Goal: Task Accomplishment & Management: Complete application form

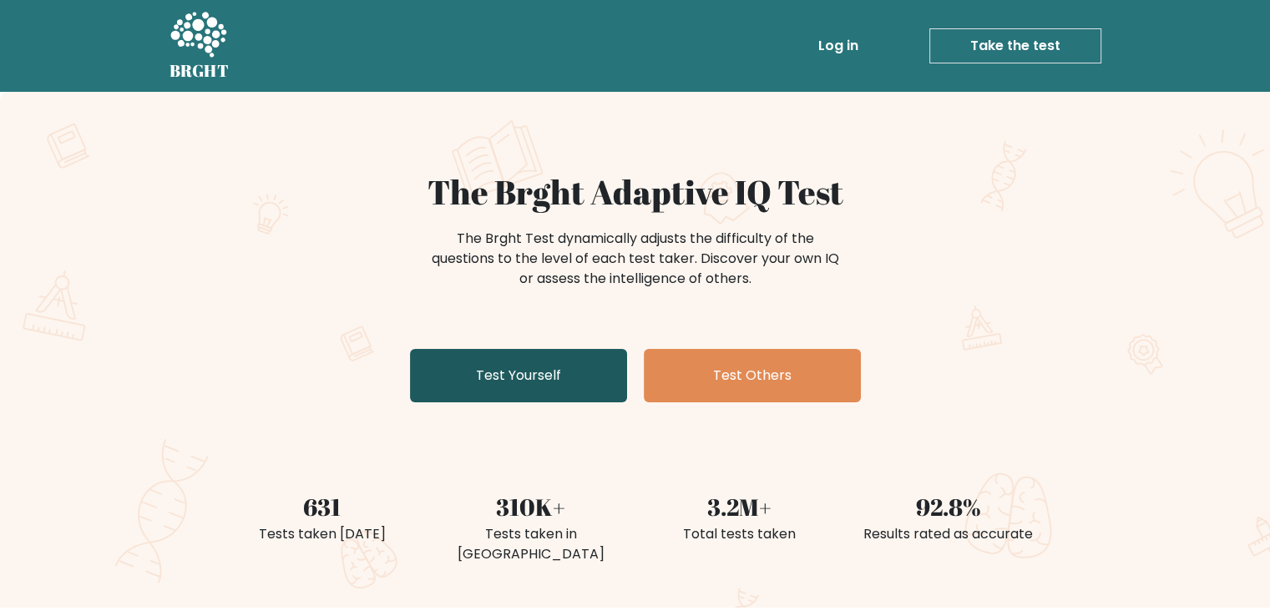
click at [559, 372] on link "Test Yourself" at bounding box center [518, 375] width 217 height 53
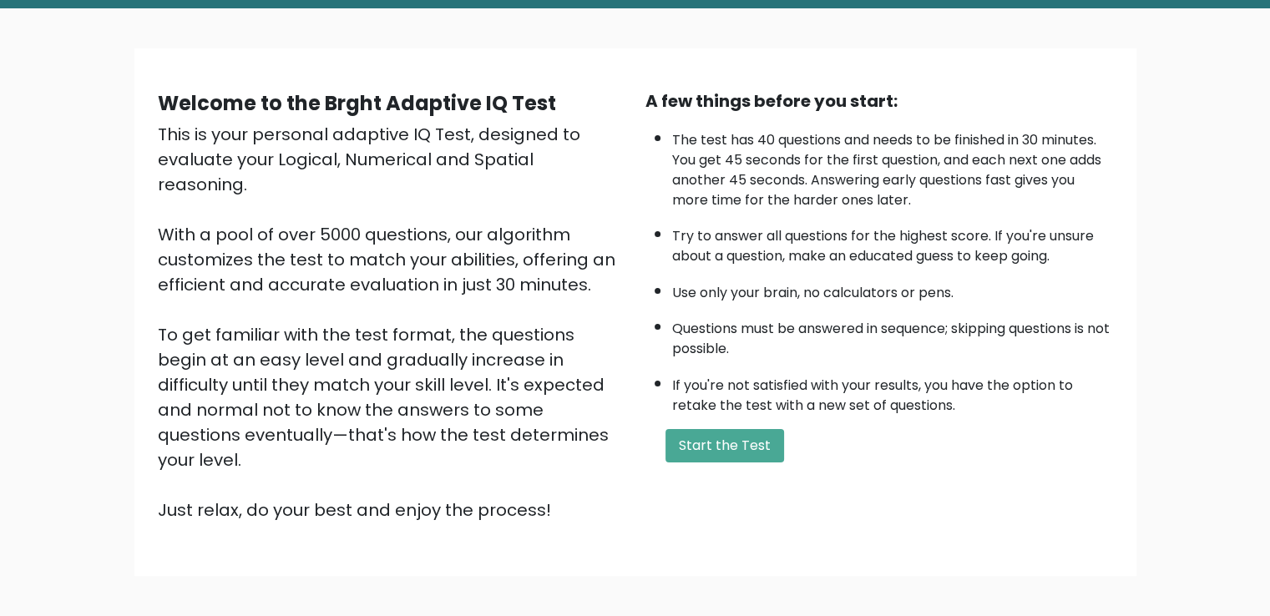
scroll to position [149, 0]
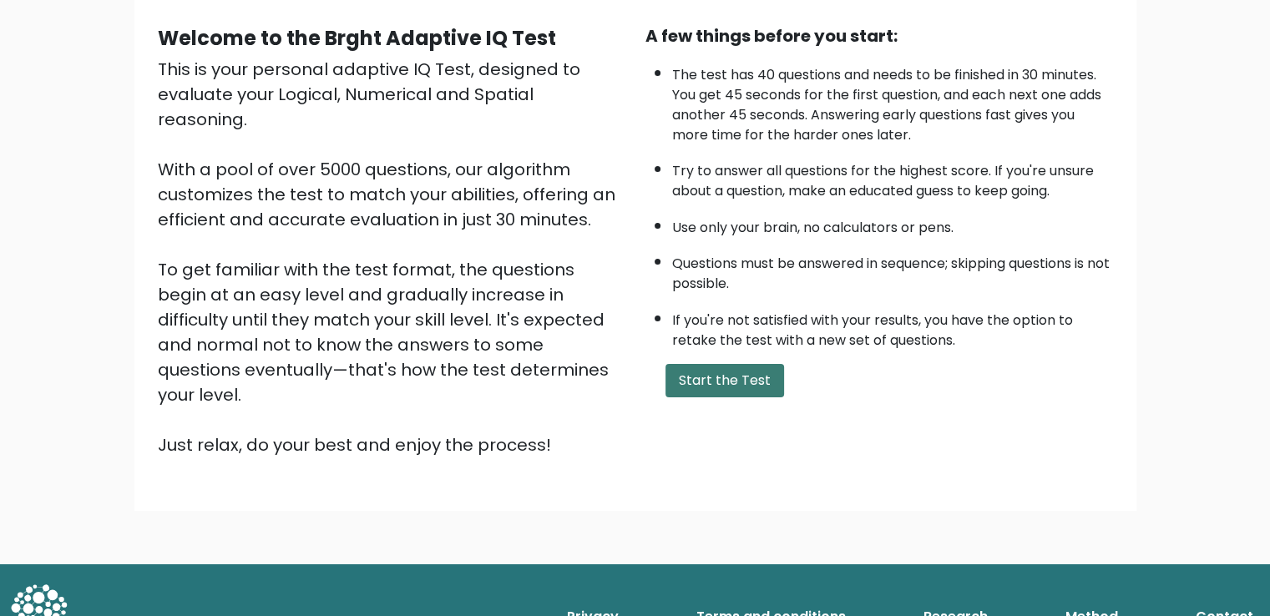
click at [700, 370] on button "Start the Test" at bounding box center [725, 380] width 119 height 33
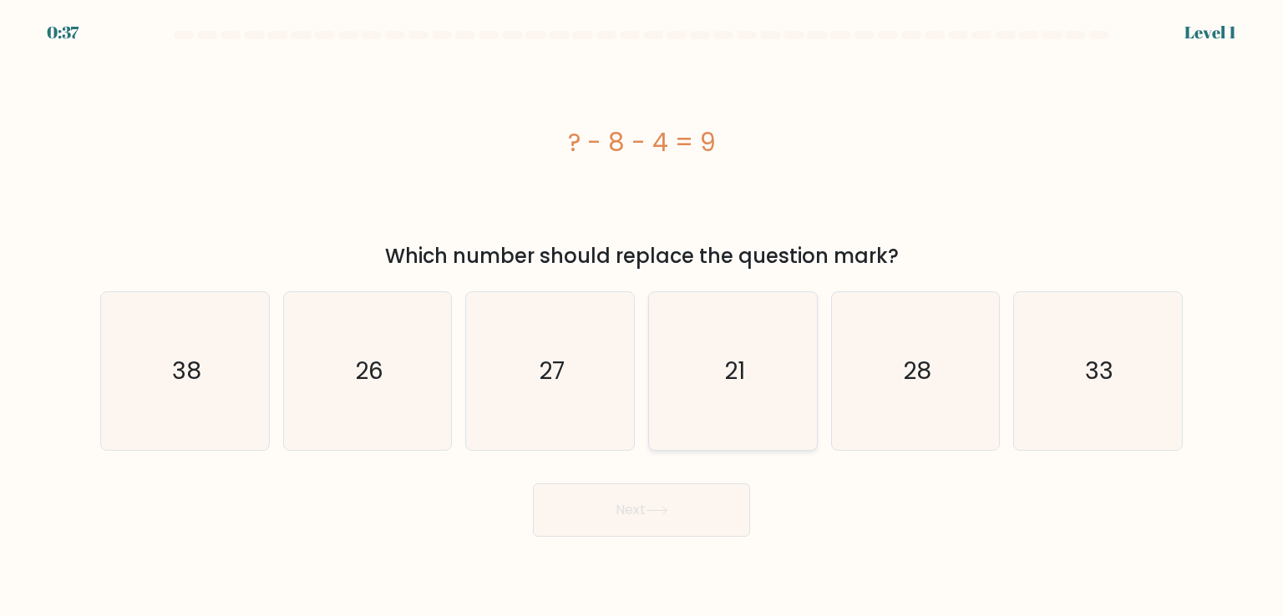
click at [716, 381] on icon "21" at bounding box center [732, 370] width 157 height 157
click at [642, 316] on input "d. 21" at bounding box center [641, 312] width 1 height 8
radio input "true"
click at [625, 522] on button "Next" at bounding box center [641, 509] width 217 height 53
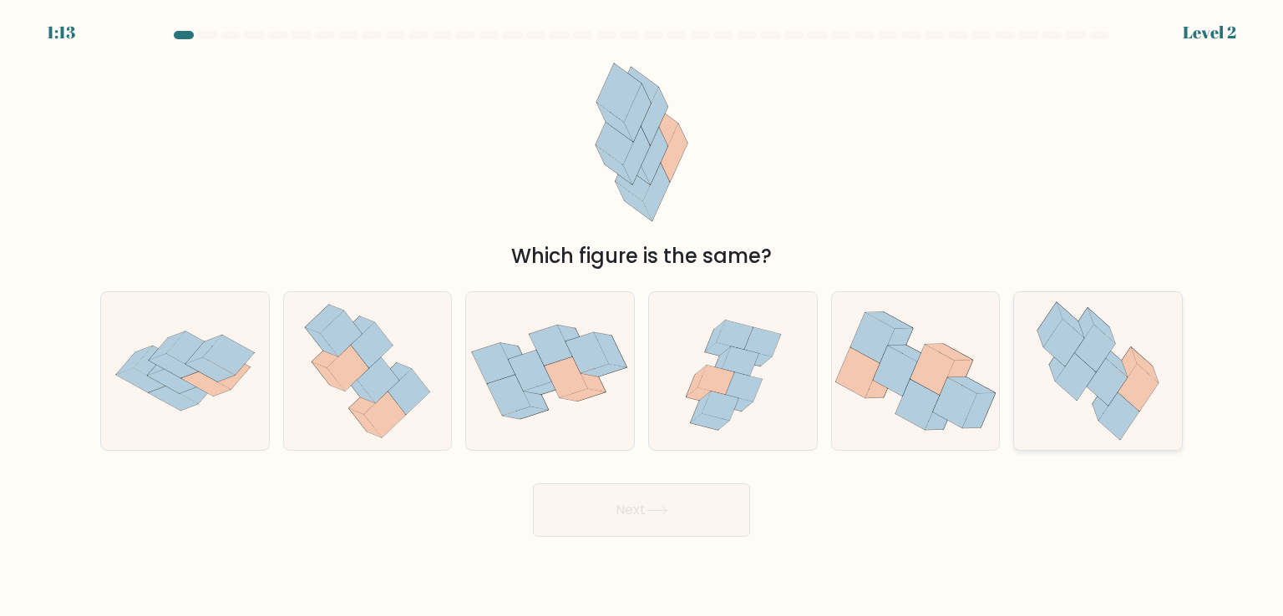
click at [1103, 378] on icon at bounding box center [1106, 381] width 40 height 47
click at [642, 316] on input "f." at bounding box center [641, 312] width 1 height 8
radio input "true"
click at [631, 499] on button "Next" at bounding box center [641, 509] width 217 height 53
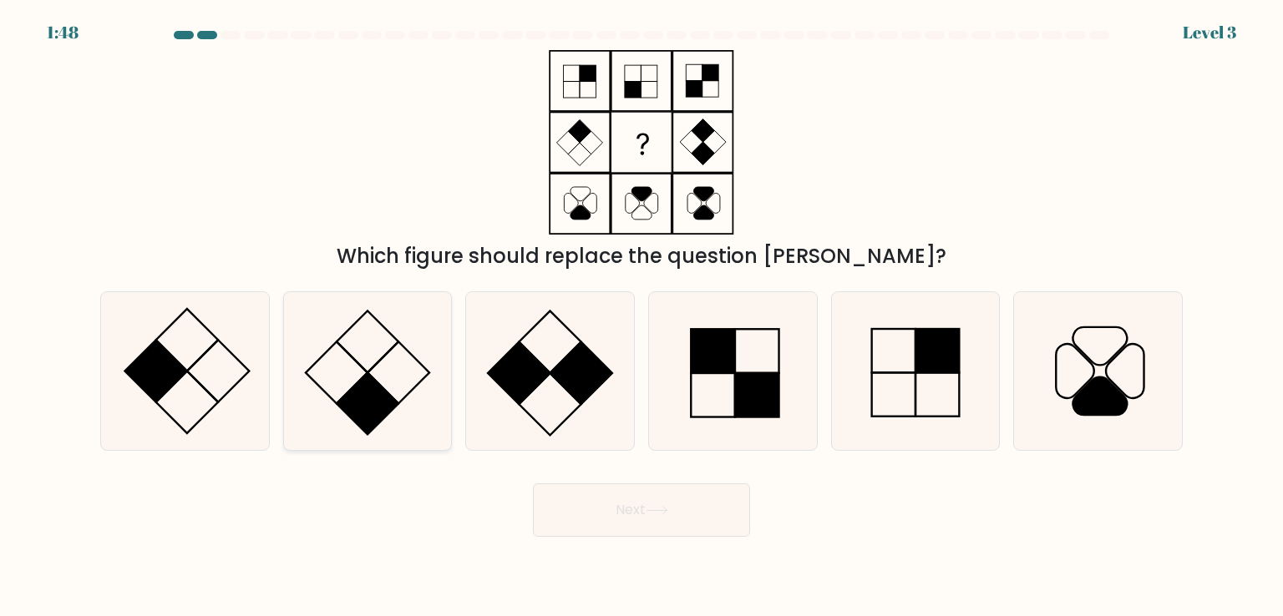
click at [367, 401] on rect at bounding box center [368, 404] width 62 height 62
click at [641, 316] on input "b." at bounding box center [641, 312] width 1 height 8
radio input "true"
click at [624, 514] on button "Next" at bounding box center [641, 509] width 217 height 53
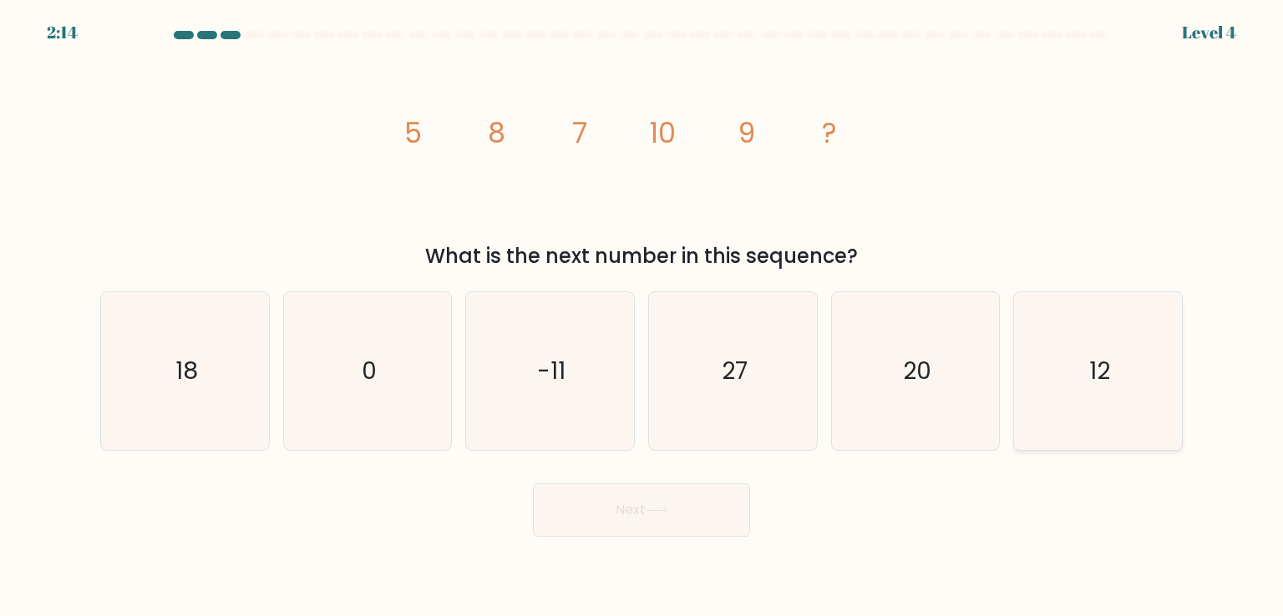
click at [1098, 408] on icon "12" at bounding box center [1097, 370] width 157 height 157
click at [642, 316] on input "f. 12" at bounding box center [641, 312] width 1 height 8
radio input "true"
click at [666, 529] on button "Next" at bounding box center [641, 509] width 217 height 53
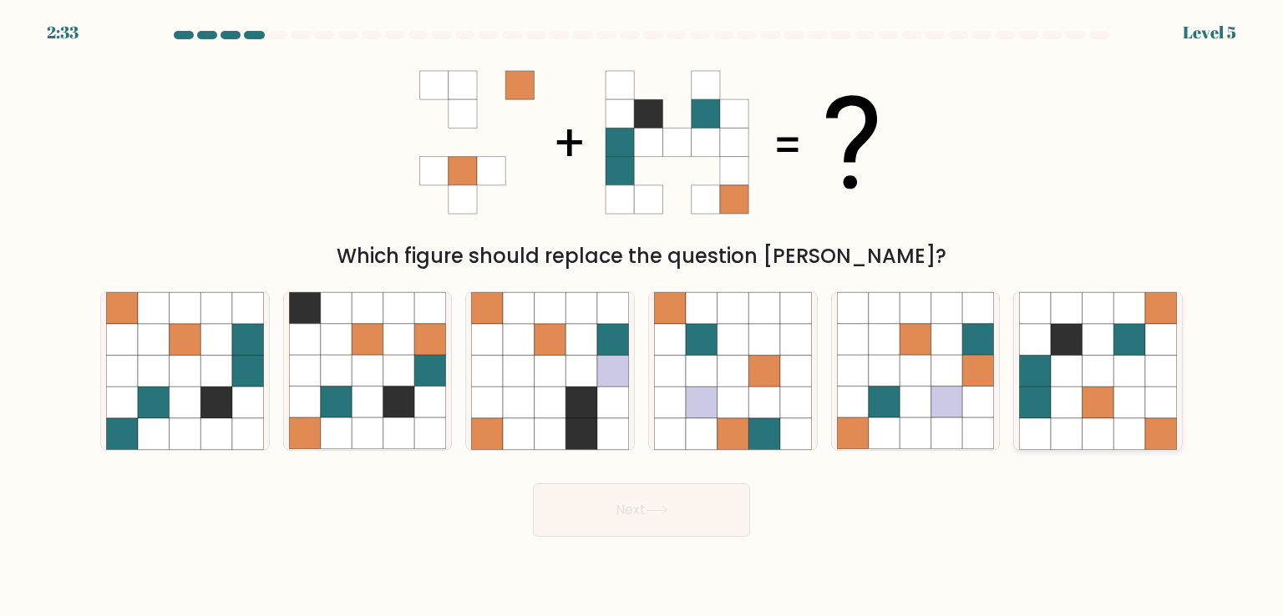
click at [1073, 388] on icon at bounding box center [1066, 403] width 32 height 32
click at [642, 316] on input "f." at bounding box center [641, 312] width 1 height 8
radio input "true"
click at [607, 510] on button "Next" at bounding box center [641, 509] width 217 height 53
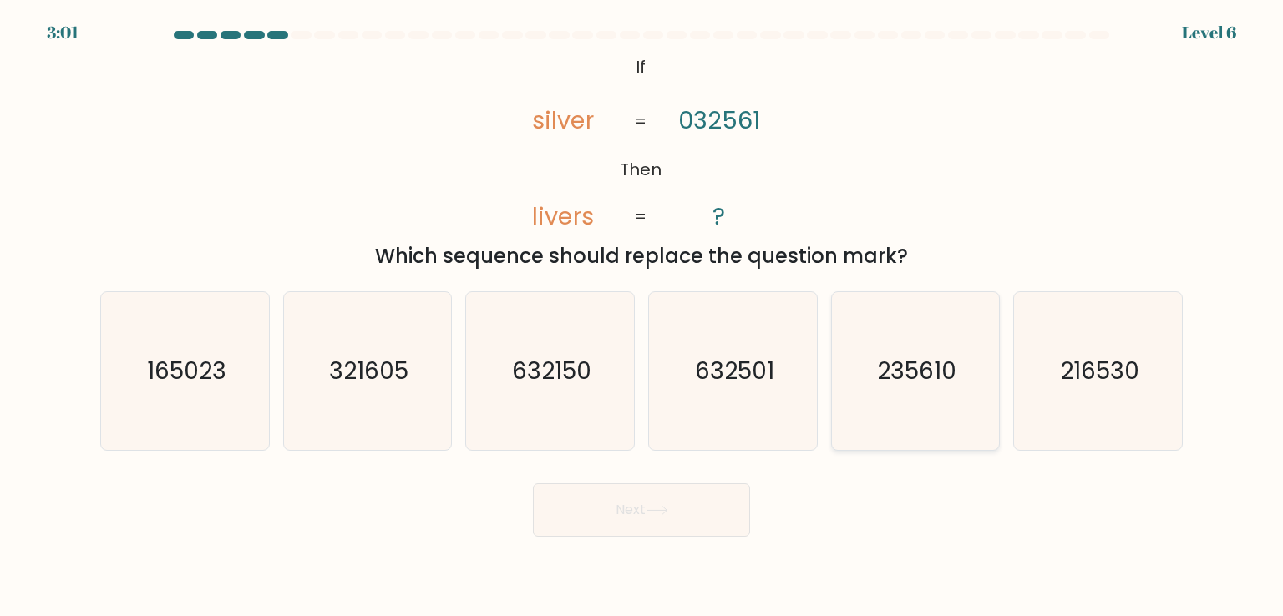
click at [875, 372] on icon "235610" at bounding box center [915, 370] width 157 height 157
click at [642, 316] on input "e. 235610" at bounding box center [641, 312] width 1 height 8
radio input "true"
click at [666, 509] on icon at bounding box center [656, 510] width 23 height 9
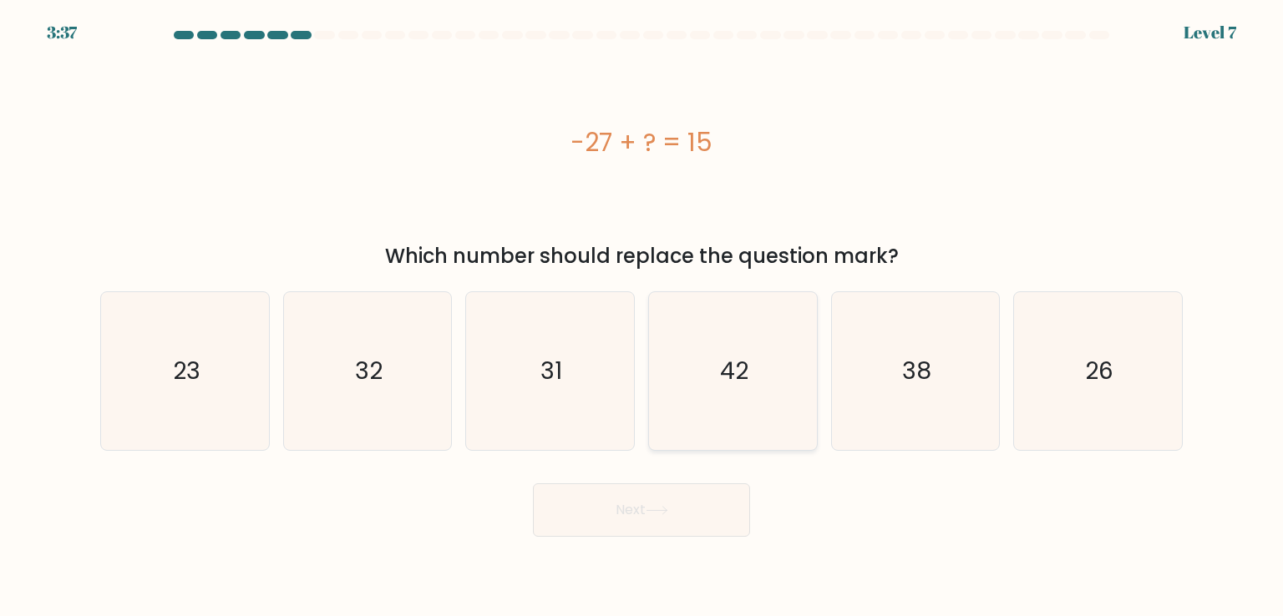
click at [738, 362] on text "42" at bounding box center [734, 370] width 28 height 33
click at [642, 316] on input "d. 42" at bounding box center [641, 312] width 1 height 8
radio input "true"
click at [625, 524] on button "Next" at bounding box center [641, 509] width 217 height 53
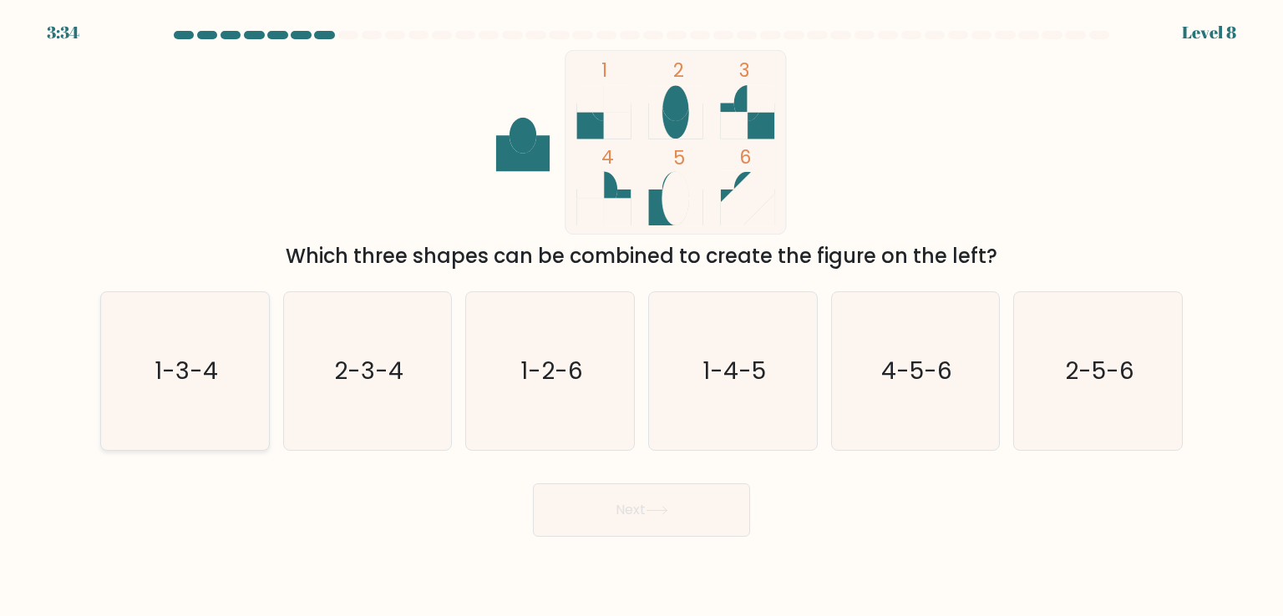
click at [209, 383] on text "1-3-4" at bounding box center [185, 370] width 63 height 33
click at [641, 316] on input "a. 1-3-4" at bounding box center [641, 312] width 1 height 8
radio input "true"
click at [612, 502] on button "Next" at bounding box center [641, 509] width 217 height 53
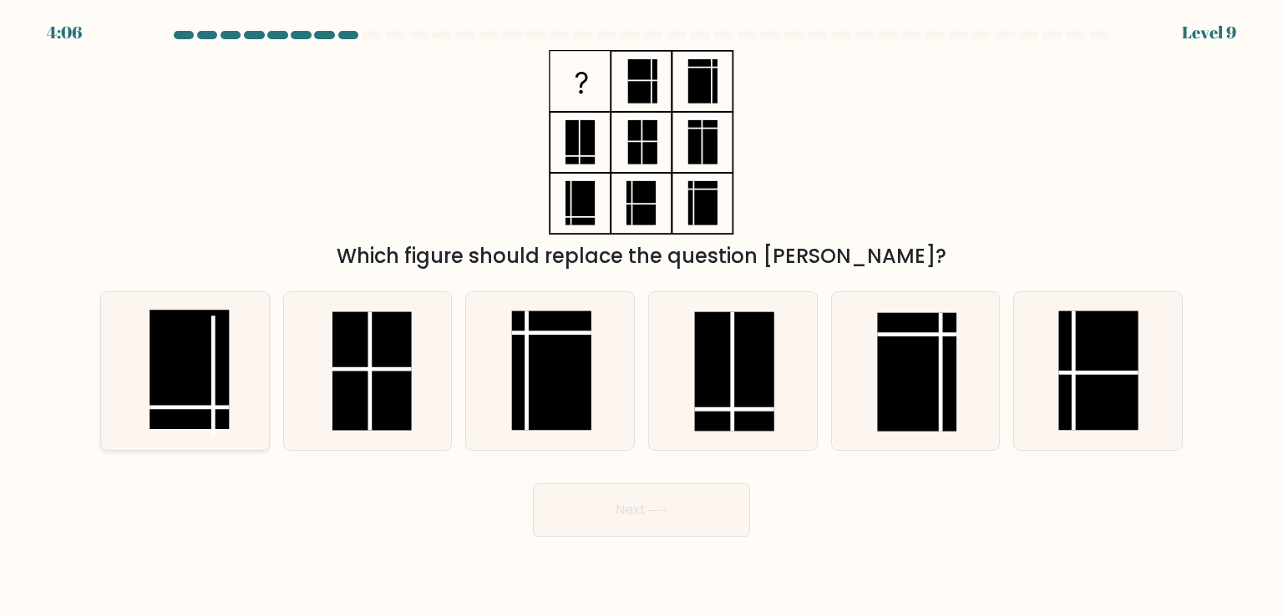
click at [198, 401] on rect at bounding box center [188, 370] width 79 height 119
click at [641, 316] on input "a." at bounding box center [641, 312] width 1 height 8
radio input "true"
click at [692, 526] on button "Next" at bounding box center [641, 509] width 217 height 53
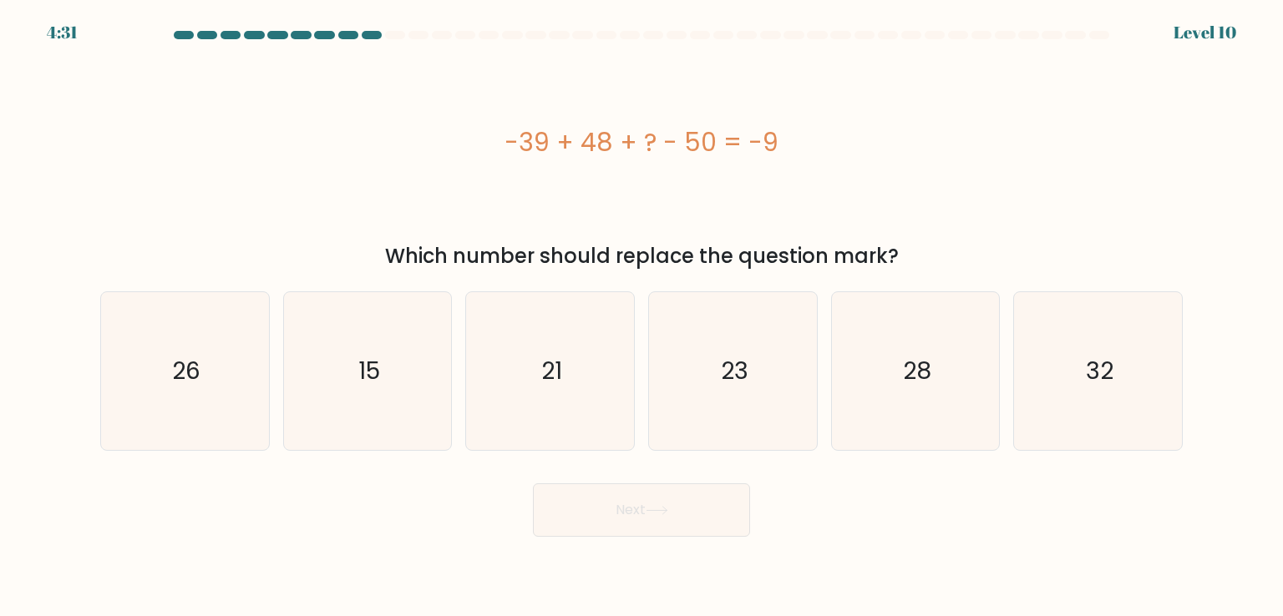
drag, startPoint x: 1099, startPoint y: 394, endPoint x: 877, endPoint y: 504, distance: 247.6
click at [1097, 395] on icon "32" at bounding box center [1097, 370] width 157 height 157
click at [642, 316] on input "f. 32" at bounding box center [641, 312] width 1 height 8
radio input "true"
click at [638, 508] on button "Next" at bounding box center [641, 509] width 217 height 53
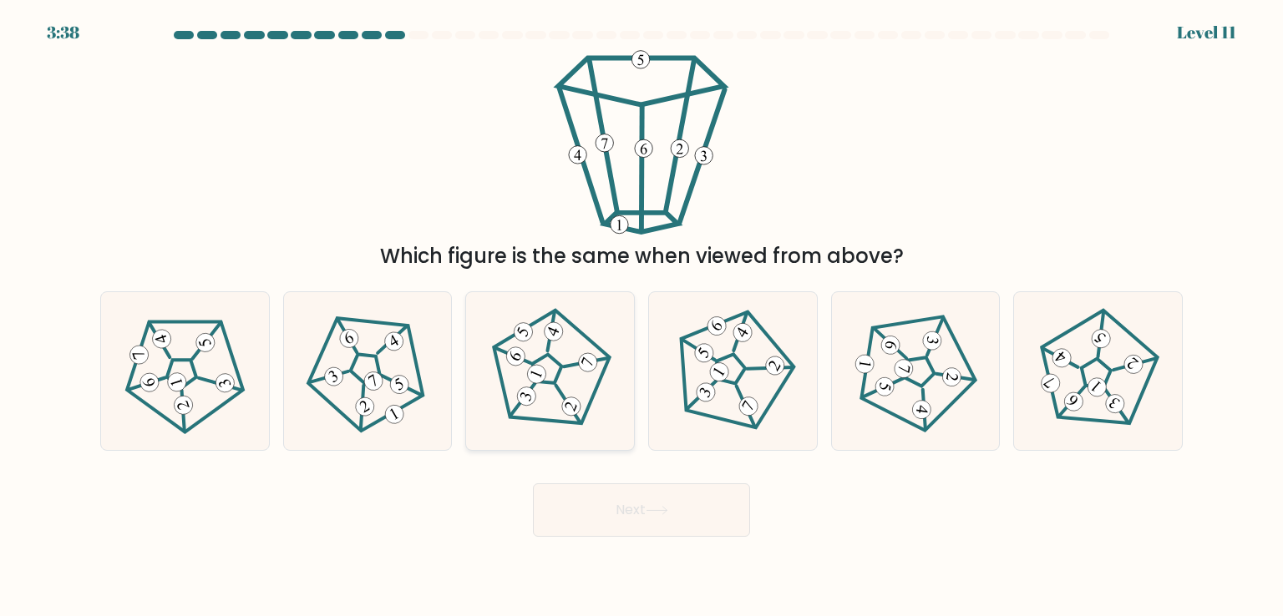
click at [515, 362] on 676 at bounding box center [516, 357] width 24 height 24
click at [641, 316] on input "c." at bounding box center [641, 312] width 1 height 8
radio input "true"
click at [634, 521] on button "Next" at bounding box center [641, 509] width 217 height 53
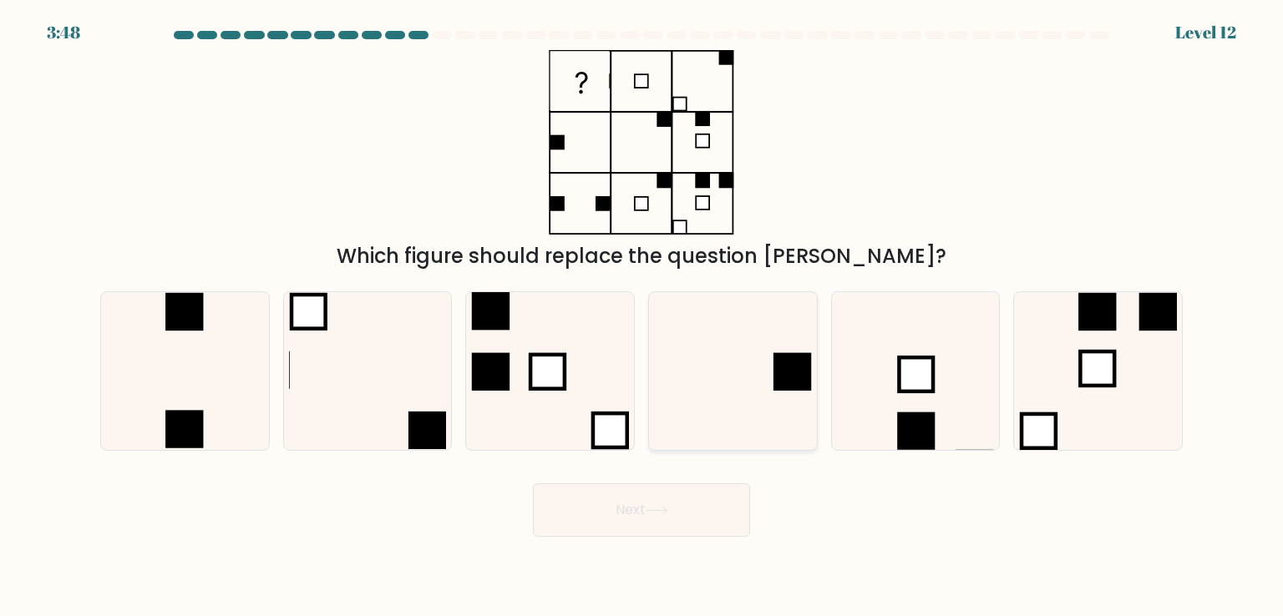
click at [765, 364] on icon at bounding box center [732, 370] width 157 height 157
click at [642, 316] on input "d." at bounding box center [641, 312] width 1 height 8
radio input "true"
click at [600, 522] on button "Next" at bounding box center [641, 509] width 217 height 53
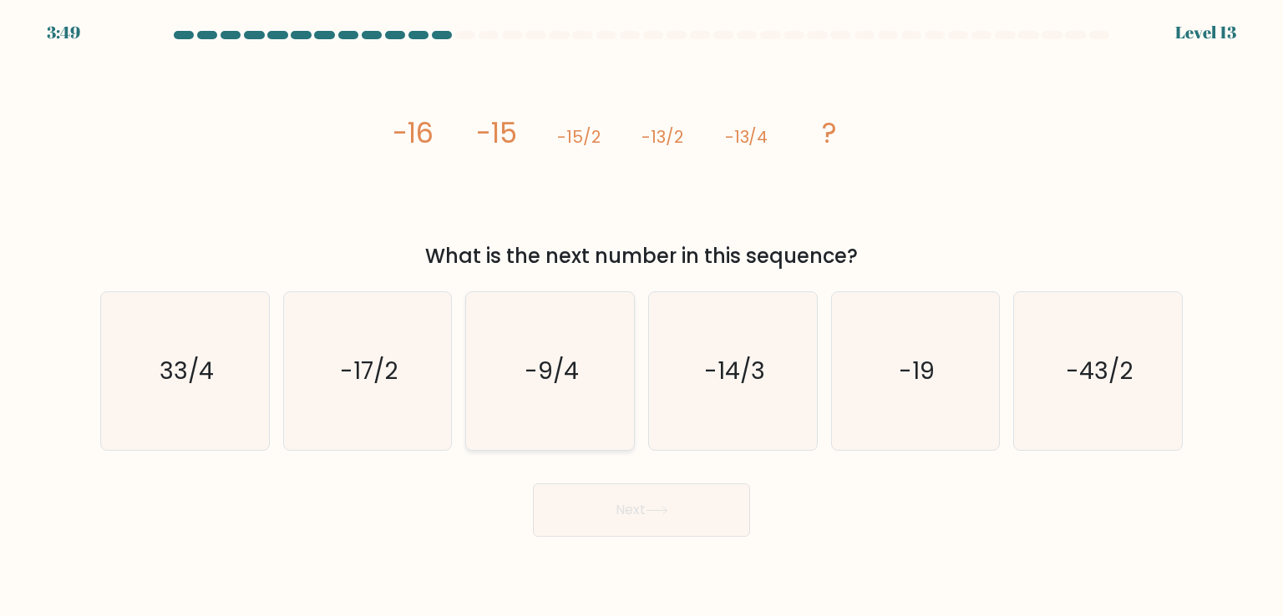
click at [560, 370] on text "-9/4" at bounding box center [551, 370] width 54 height 33
click at [641, 316] on input "c. -9/4" at bounding box center [641, 312] width 1 height 8
radio input "true"
click at [652, 512] on icon at bounding box center [656, 510] width 23 height 9
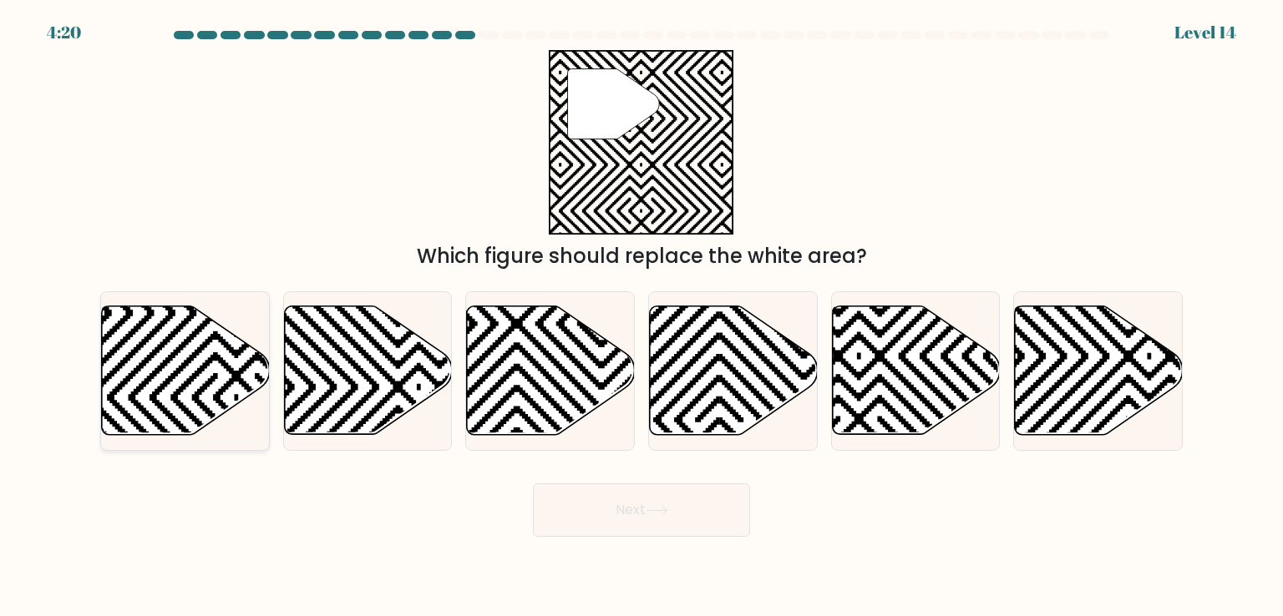
click at [212, 397] on icon at bounding box center [186, 370] width 168 height 129
click at [641, 316] on input "a." at bounding box center [641, 312] width 1 height 8
radio input "true"
click at [581, 500] on button "Next" at bounding box center [641, 509] width 217 height 53
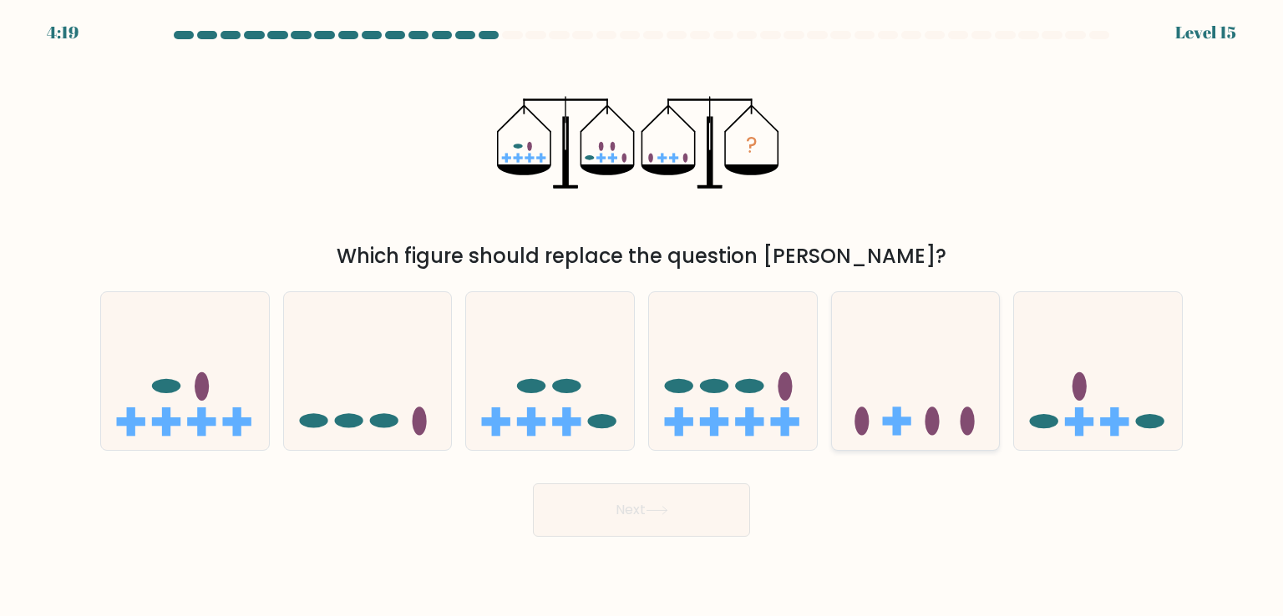
click at [906, 430] on icon at bounding box center [916, 370] width 168 height 139
click at [642, 316] on input "e." at bounding box center [641, 312] width 1 height 8
radio input "true"
click at [699, 509] on button "Next" at bounding box center [641, 509] width 217 height 53
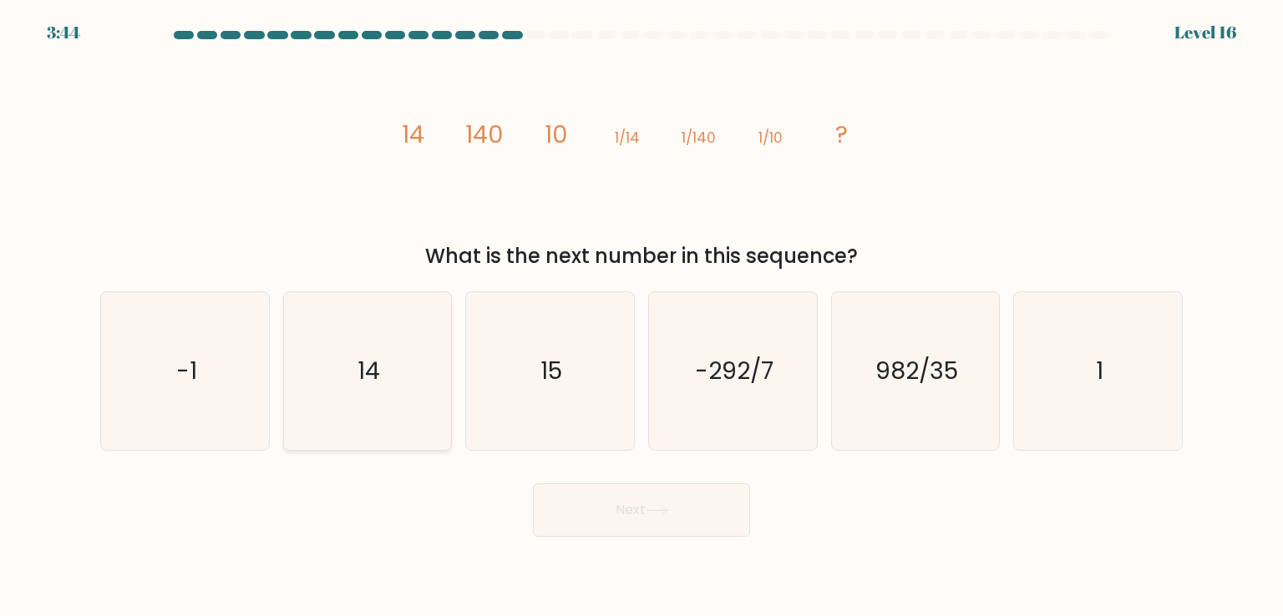
click at [401, 377] on icon "14" at bounding box center [367, 370] width 157 height 157
click at [641, 316] on input "b. 14" at bounding box center [641, 312] width 1 height 8
radio input "true"
click at [640, 495] on button "Next" at bounding box center [641, 509] width 217 height 53
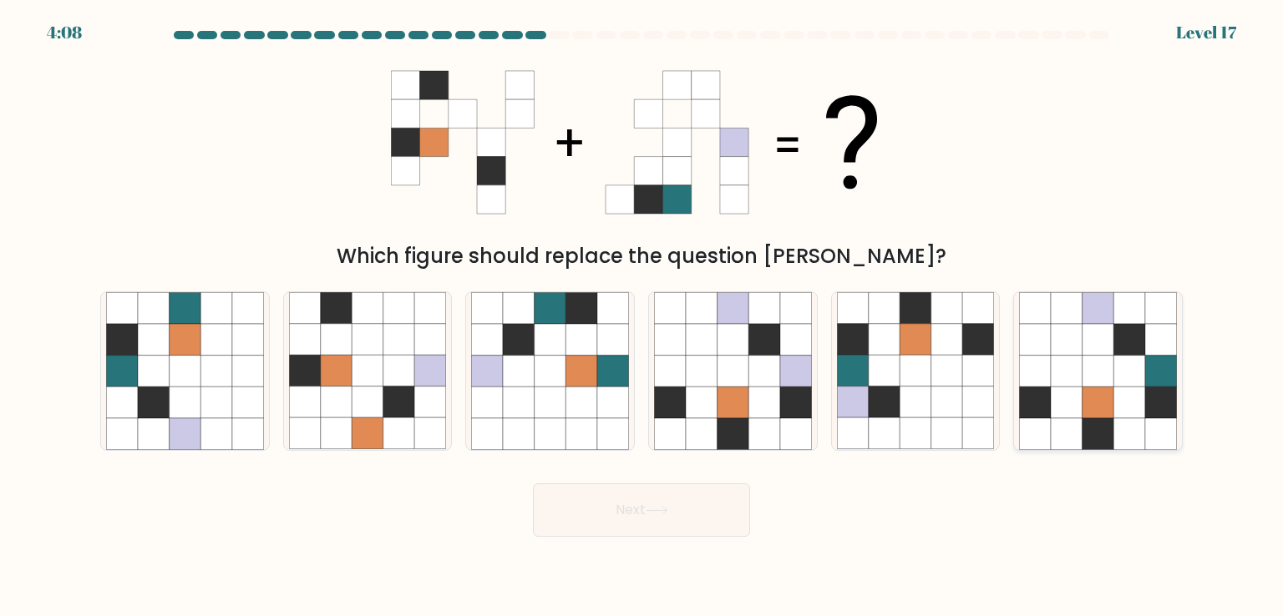
click at [1086, 358] on icon at bounding box center [1098, 372] width 32 height 32
click at [642, 316] on input "f." at bounding box center [641, 312] width 1 height 8
radio input "true"
click at [677, 524] on button "Next" at bounding box center [641, 509] width 217 height 53
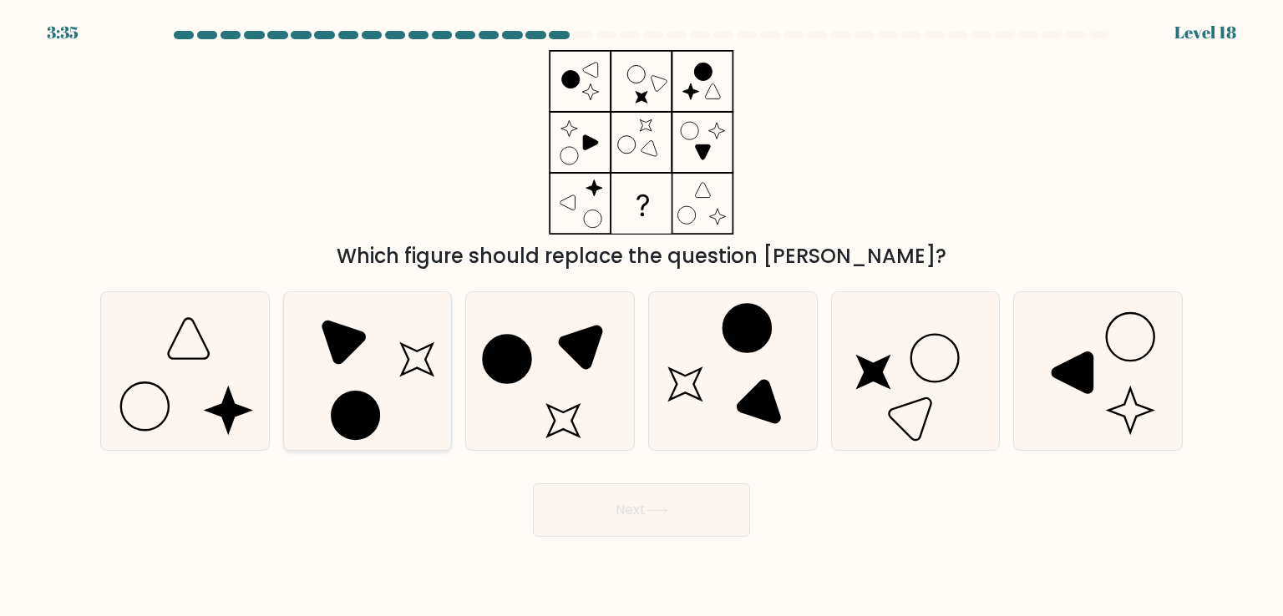
click at [359, 370] on icon at bounding box center [367, 370] width 157 height 157
click at [641, 316] on input "b." at bounding box center [641, 312] width 1 height 8
radio input "true"
click at [647, 503] on button "Next" at bounding box center [641, 509] width 217 height 53
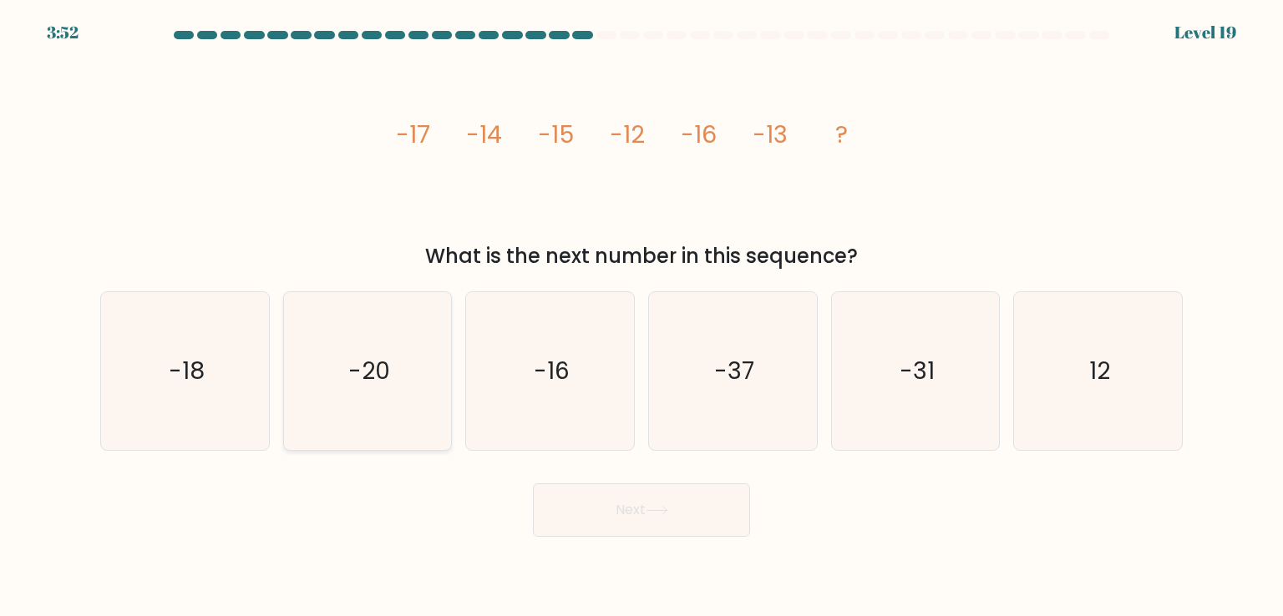
click at [407, 350] on icon "-20" at bounding box center [367, 370] width 157 height 157
click at [641, 316] on input "b. -20" at bounding box center [641, 312] width 1 height 8
radio input "true"
click at [636, 535] on button "Next" at bounding box center [641, 509] width 217 height 53
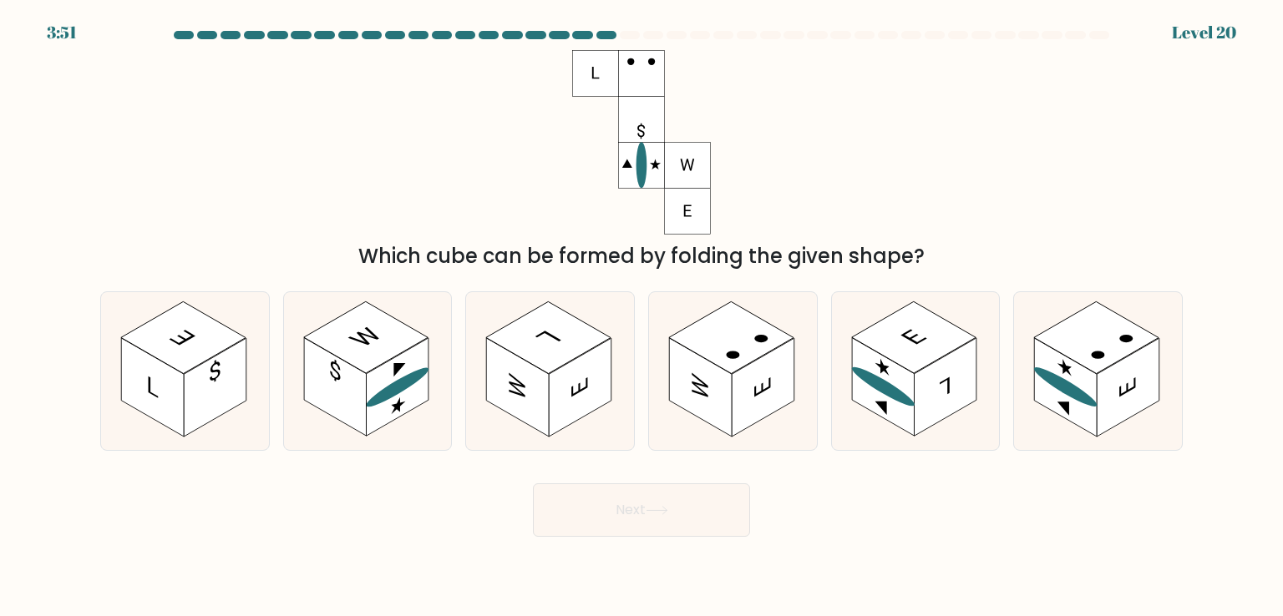
click at [630, 522] on button "Next" at bounding box center [641, 509] width 217 height 53
click at [399, 514] on div "Next" at bounding box center [641, 504] width 1102 height 66
click at [538, 402] on rect at bounding box center [518, 387] width 63 height 99
click at [641, 316] on input "c." at bounding box center [641, 312] width 1 height 8
radio input "true"
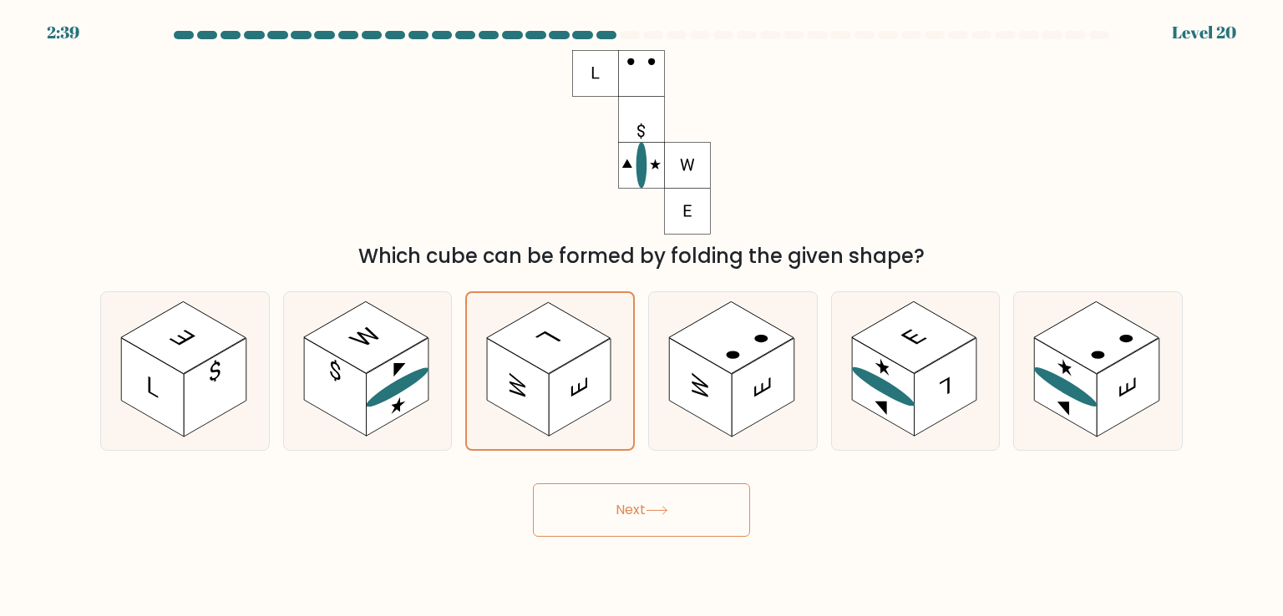
click at [617, 514] on button "Next" at bounding box center [641, 509] width 217 height 53
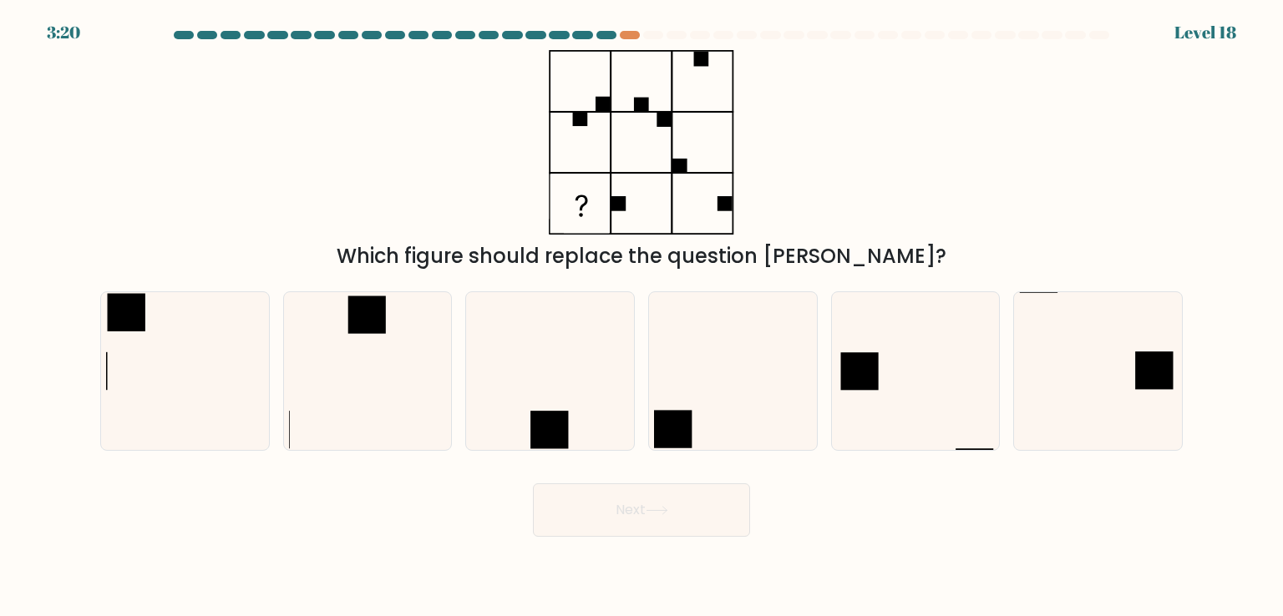
click at [605, 38] on div at bounding box center [606, 35] width 20 height 8
click at [604, 31] on div at bounding box center [606, 35] width 20 height 8
click at [706, 402] on icon at bounding box center [732, 370] width 157 height 157
click at [642, 316] on input "d." at bounding box center [641, 312] width 1 height 8
radio input "true"
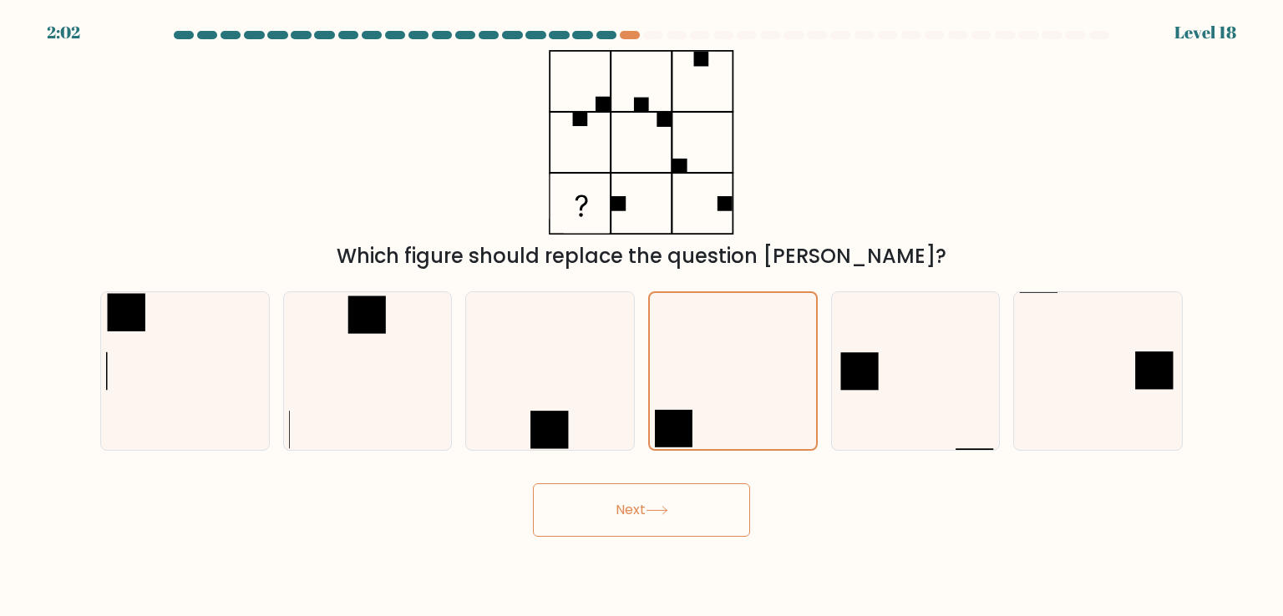
click at [684, 514] on button "Next" at bounding box center [641, 509] width 217 height 53
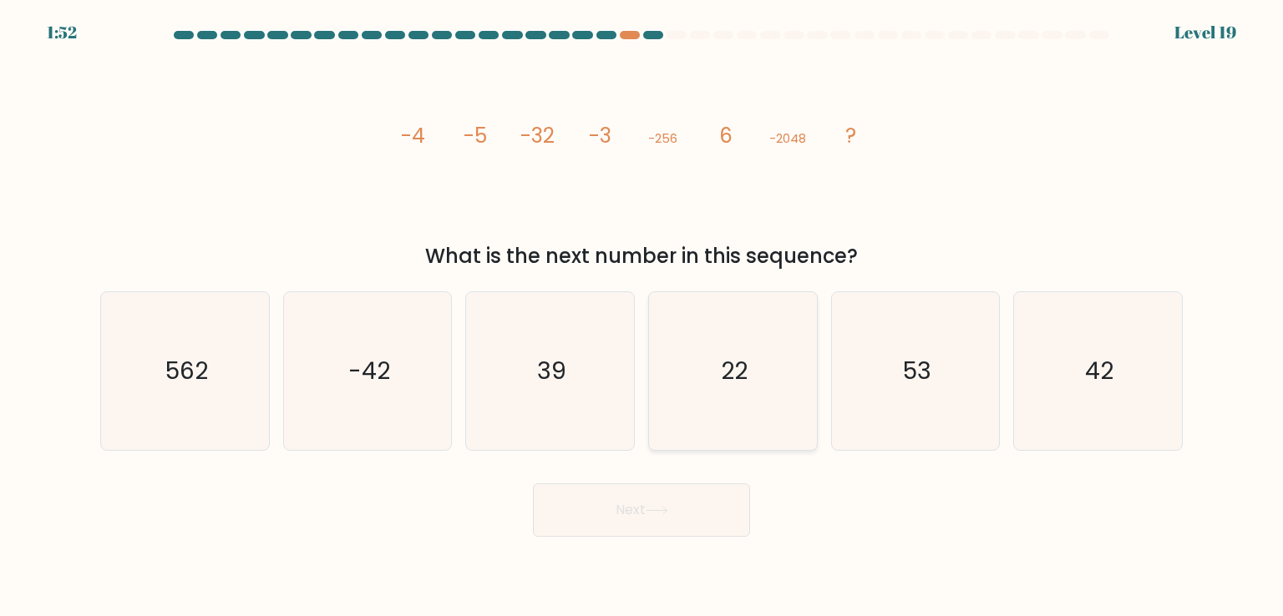
click at [760, 379] on icon "22" at bounding box center [732, 370] width 157 height 157
click at [642, 316] on input "d. 22" at bounding box center [641, 312] width 1 height 8
radio input "true"
click at [691, 502] on button "Next" at bounding box center [641, 509] width 217 height 53
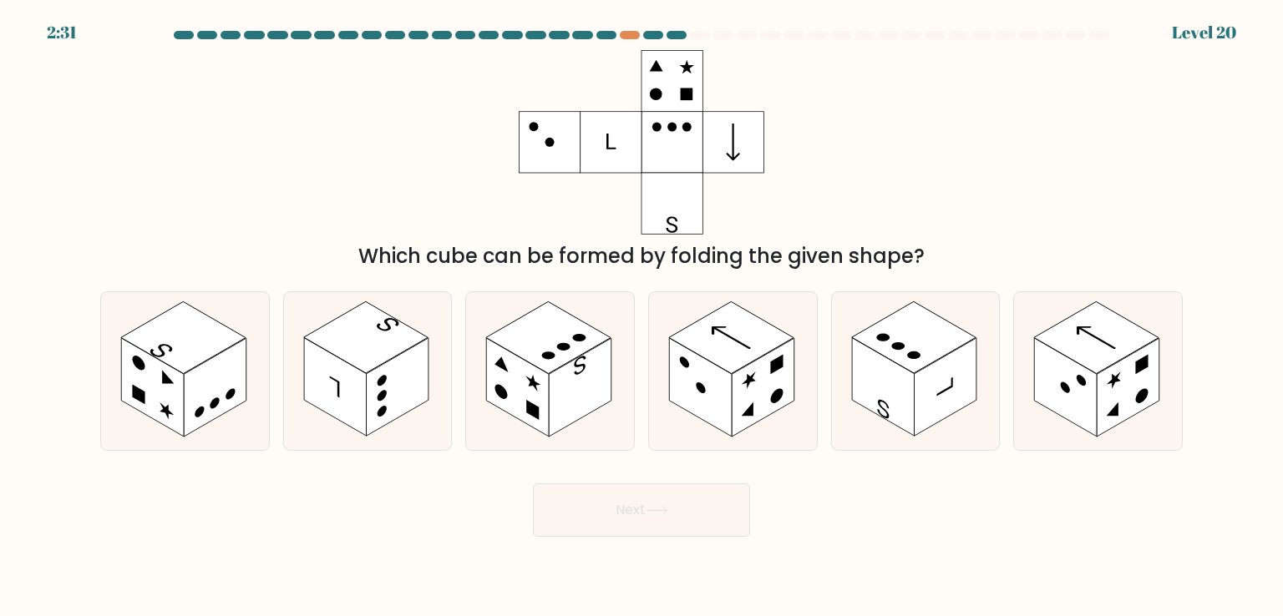
click at [677, 33] on div at bounding box center [676, 35] width 20 height 8
click at [918, 224] on div "Which cube can be formed by folding the given shape?" at bounding box center [641, 160] width 1102 height 221
click at [759, 355] on rect at bounding box center [731, 338] width 124 height 72
click at [642, 316] on input "d." at bounding box center [641, 312] width 1 height 8
radio input "true"
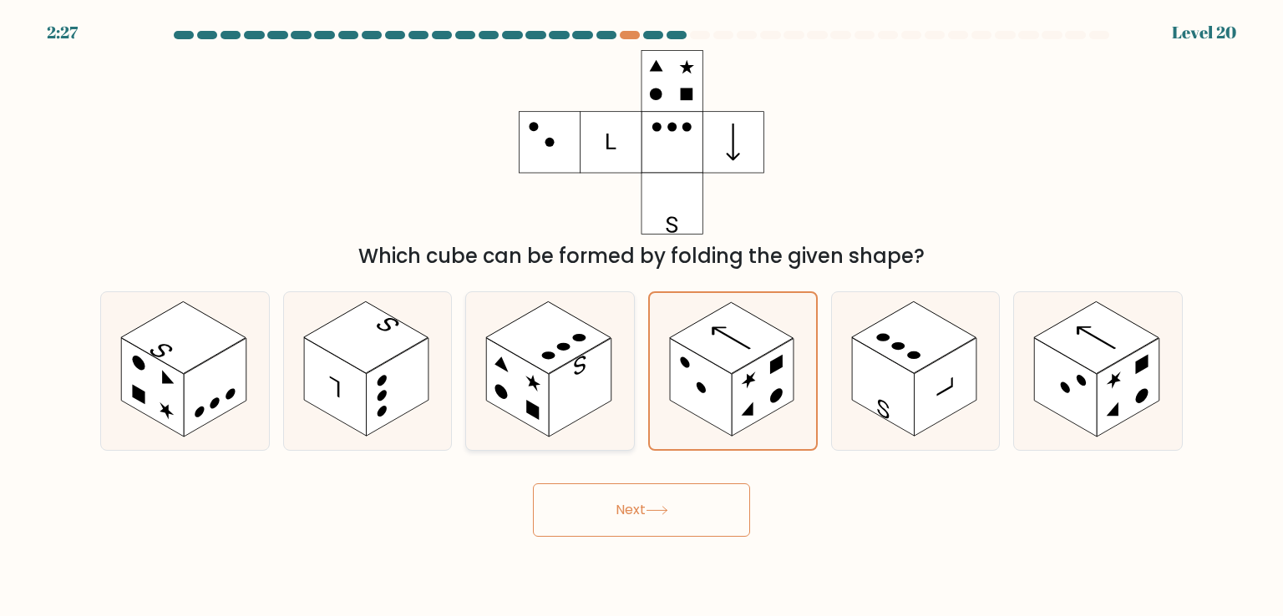
click at [538, 362] on rect at bounding box center [548, 338] width 124 height 72
click at [641, 316] on input "c." at bounding box center [641, 312] width 1 height 8
radio input "true"
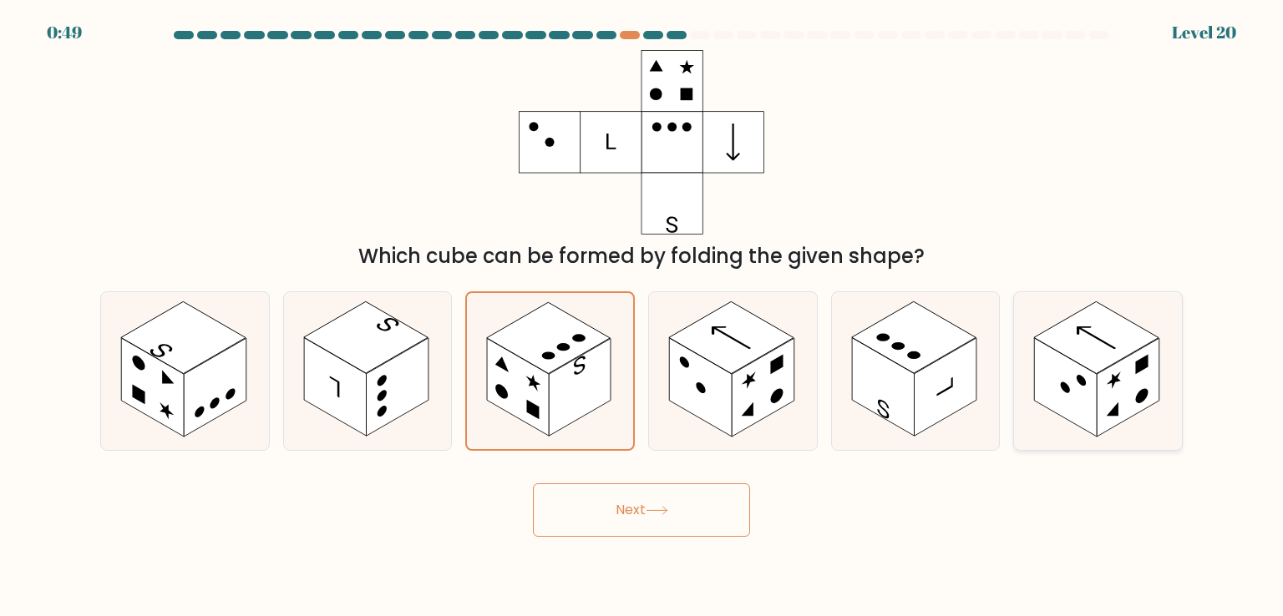
click at [1082, 357] on rect at bounding box center [1096, 338] width 124 height 72
click at [642, 316] on input "f." at bounding box center [641, 312] width 1 height 8
radio input "true"
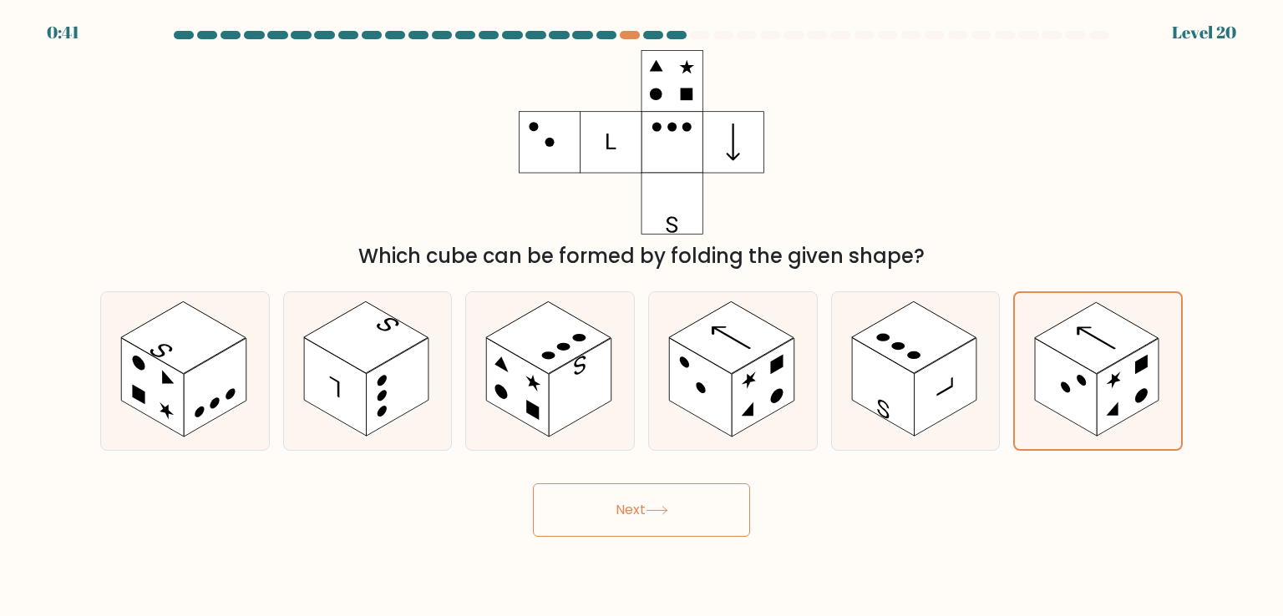
click at [631, 500] on button "Next" at bounding box center [641, 509] width 217 height 53
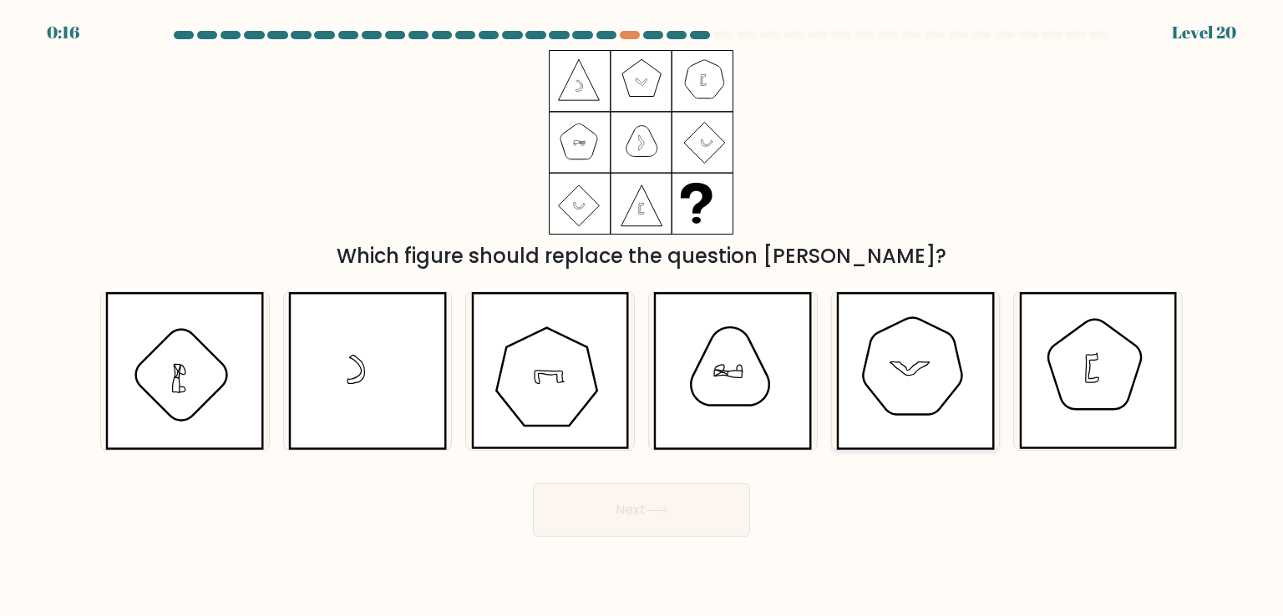
click at [922, 362] on icon at bounding box center [908, 368] width 39 height 13
click at [642, 316] on input "e." at bounding box center [641, 312] width 1 height 8
radio input "true"
click at [696, 488] on button "Next" at bounding box center [641, 509] width 217 height 53
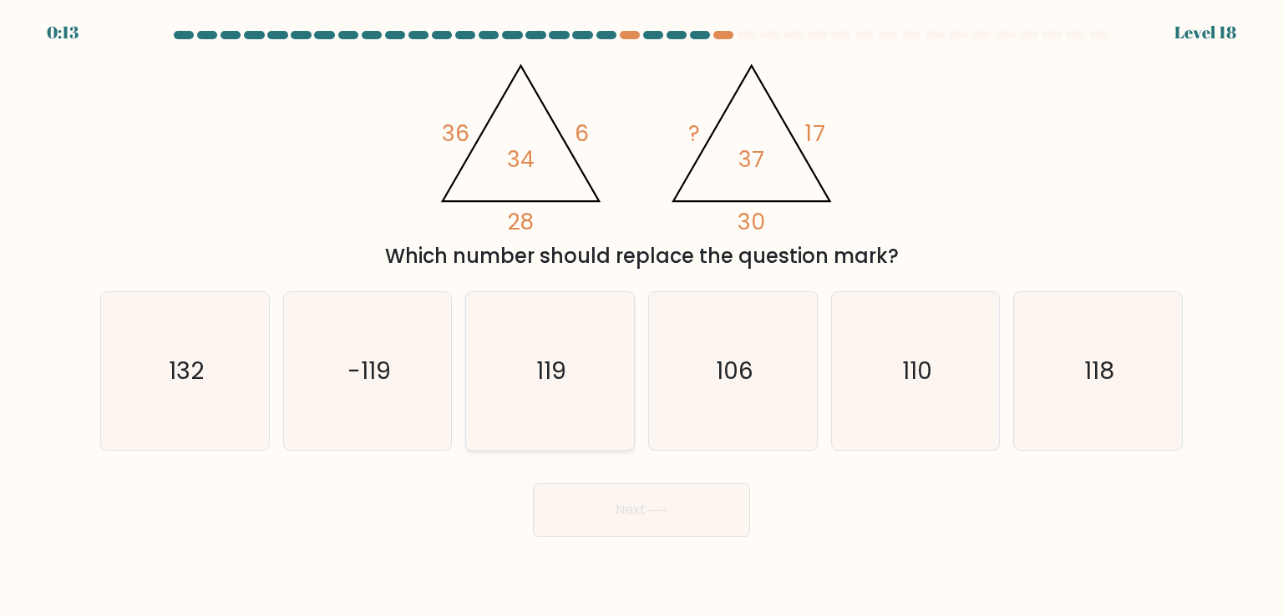
click at [528, 348] on icon "119" at bounding box center [549, 370] width 157 height 157
click at [641, 316] on input "c. 119" at bounding box center [641, 312] width 1 height 8
radio input "true"
click at [680, 503] on button "Next" at bounding box center [641, 509] width 217 height 53
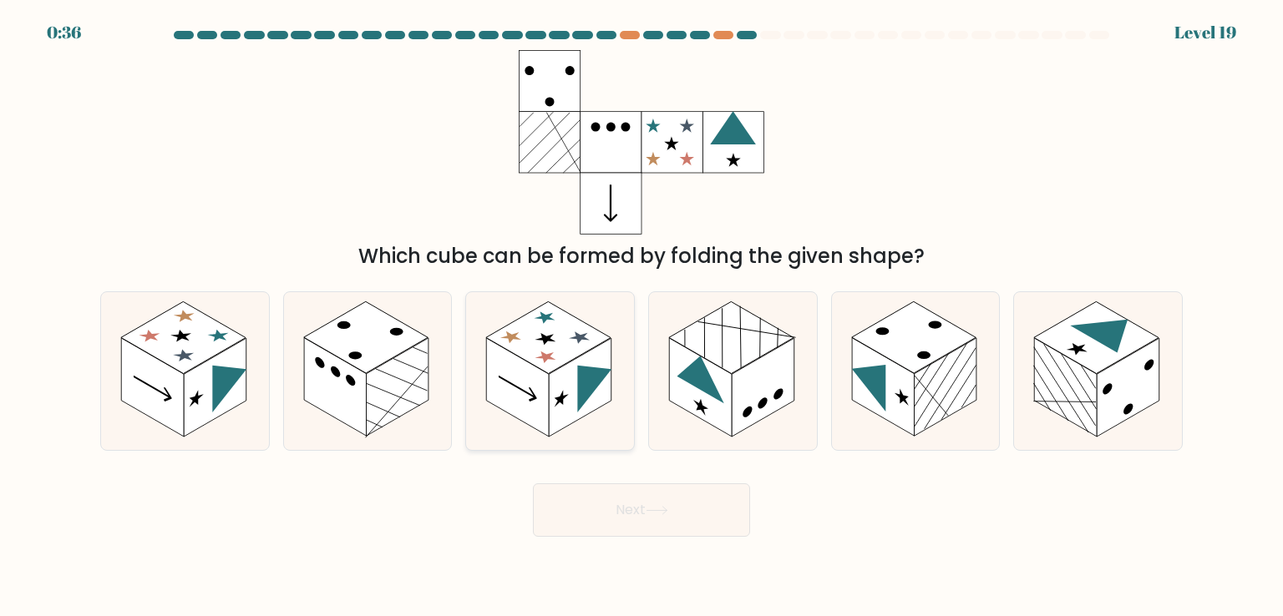
click at [554, 387] on rect at bounding box center [580, 387] width 63 height 99
click at [641, 316] on input "c." at bounding box center [641, 312] width 1 height 8
radio input "true"
click at [614, 502] on button "Next" at bounding box center [641, 509] width 217 height 53
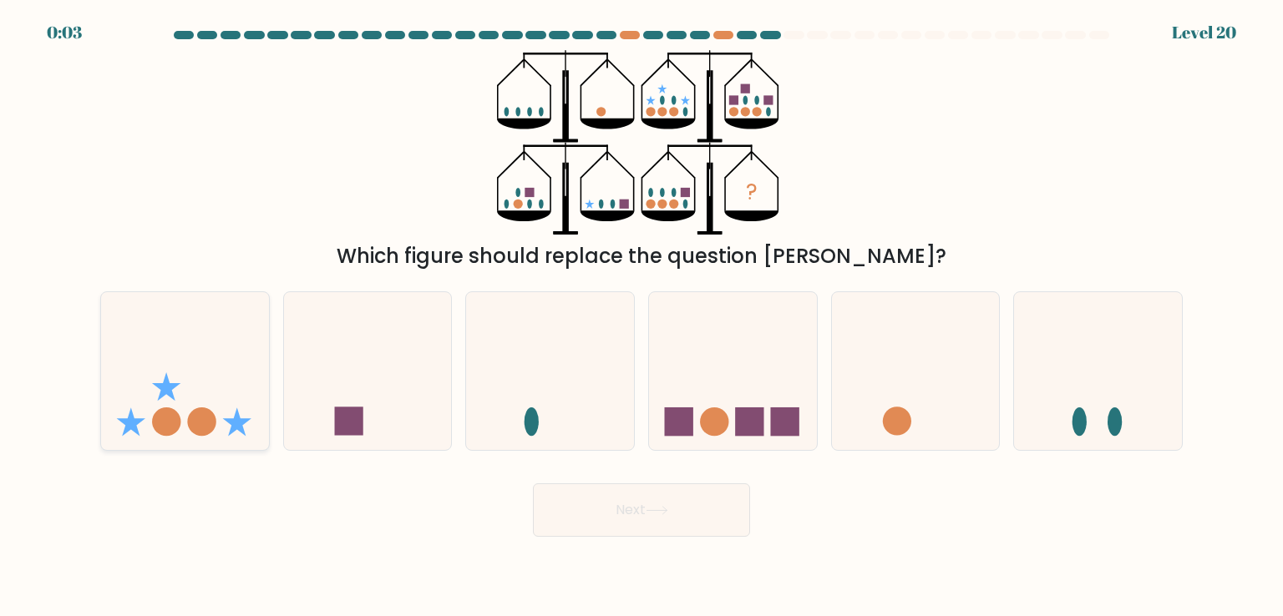
click at [180, 415] on icon at bounding box center [185, 370] width 168 height 139
click at [641, 316] on input "a." at bounding box center [641, 312] width 1 height 8
radio input "true"
click at [661, 509] on icon at bounding box center [656, 510] width 23 height 9
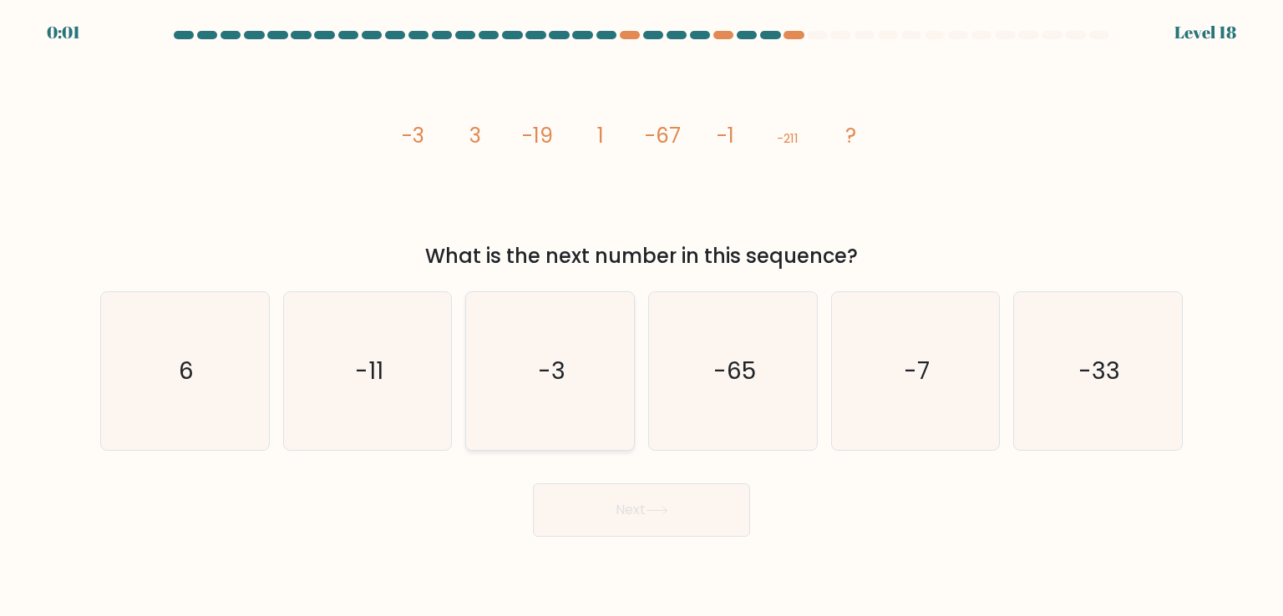
click at [544, 370] on text "-3" at bounding box center [552, 370] width 28 height 33
click at [641, 316] on input "c. -3" at bounding box center [641, 312] width 1 height 8
radio input "true"
click at [679, 515] on button "Next" at bounding box center [641, 509] width 217 height 53
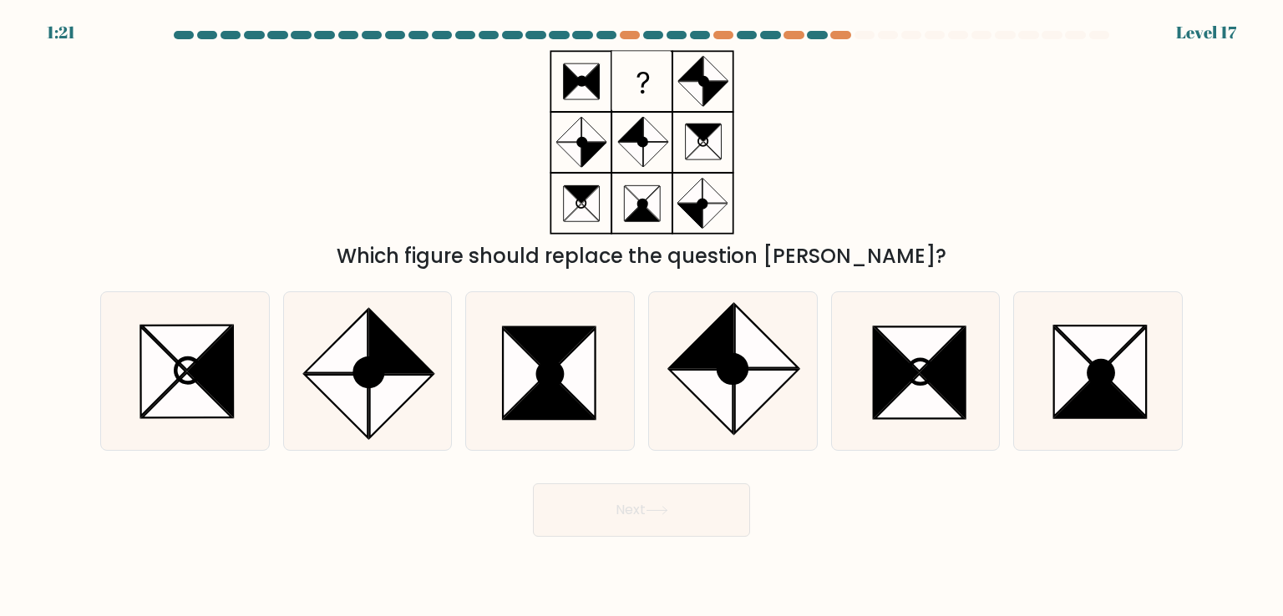
click at [952, 37] on div at bounding box center [958, 35] width 20 height 8
click at [927, 377] on icon at bounding box center [942, 373] width 44 height 89
click at [642, 316] on input "e." at bounding box center [641, 312] width 1 height 8
radio input "true"
click at [702, 498] on button "Next" at bounding box center [641, 509] width 217 height 53
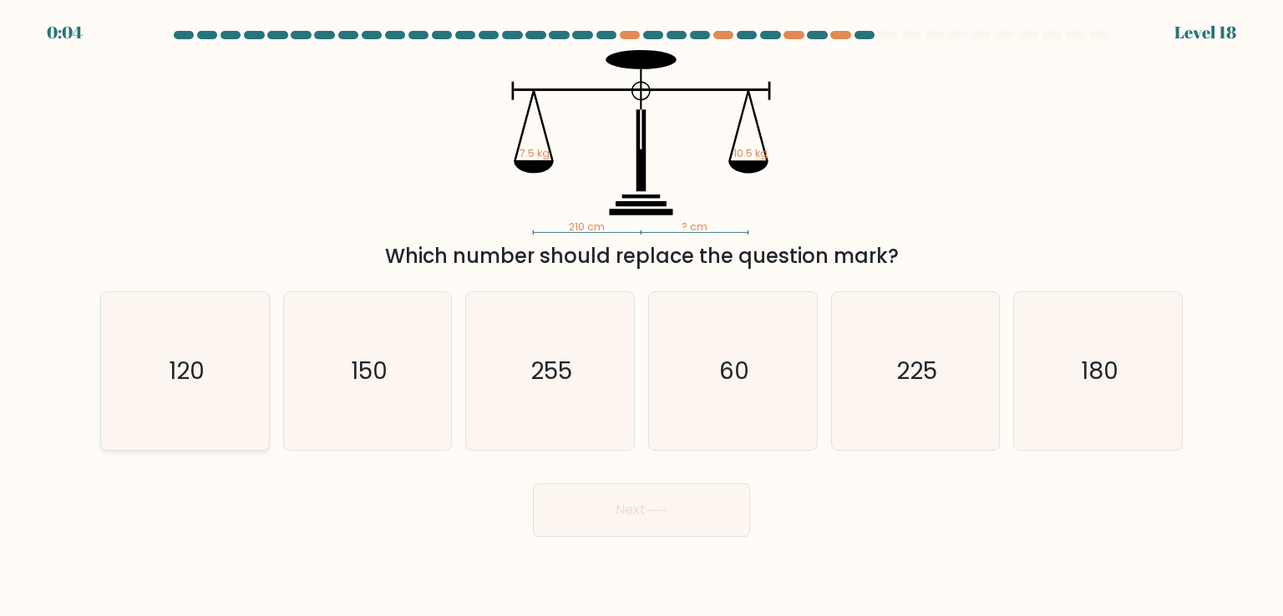
click at [246, 380] on icon "120" at bounding box center [184, 370] width 157 height 157
click at [641, 316] on input "a. 120" at bounding box center [641, 312] width 1 height 8
radio input "true"
drag, startPoint x: 581, startPoint y: 478, endPoint x: 585, endPoint y: 488, distance: 11.4
click at [581, 478] on div "Next" at bounding box center [641, 504] width 1102 height 66
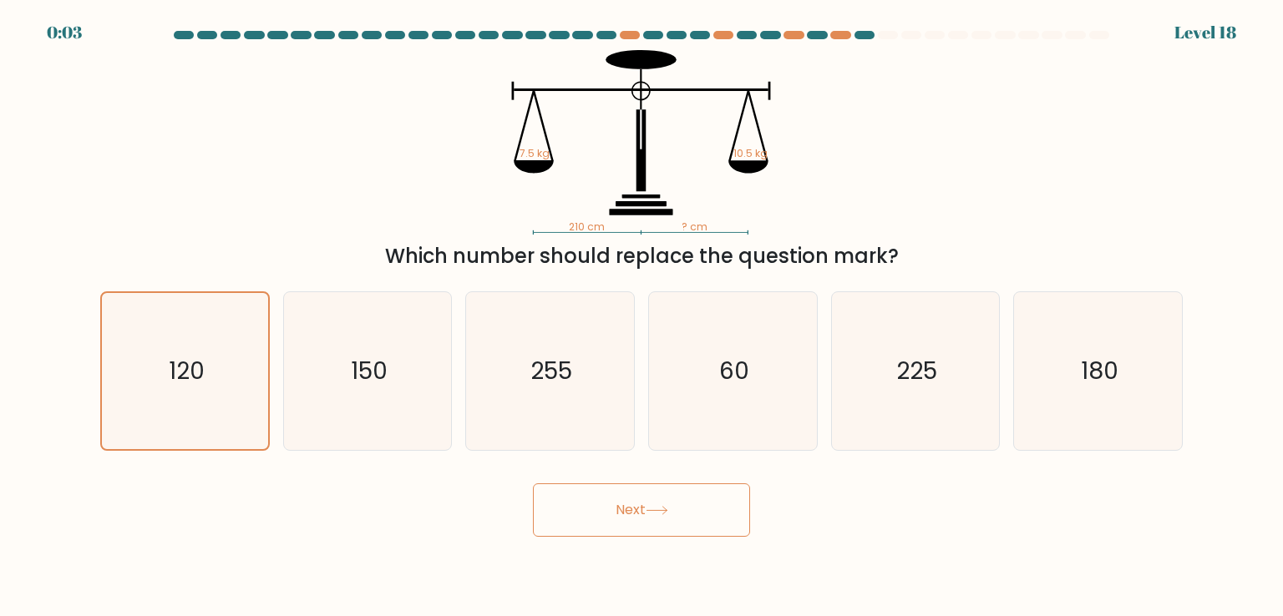
click at [588, 495] on button "Next" at bounding box center [641, 509] width 217 height 53
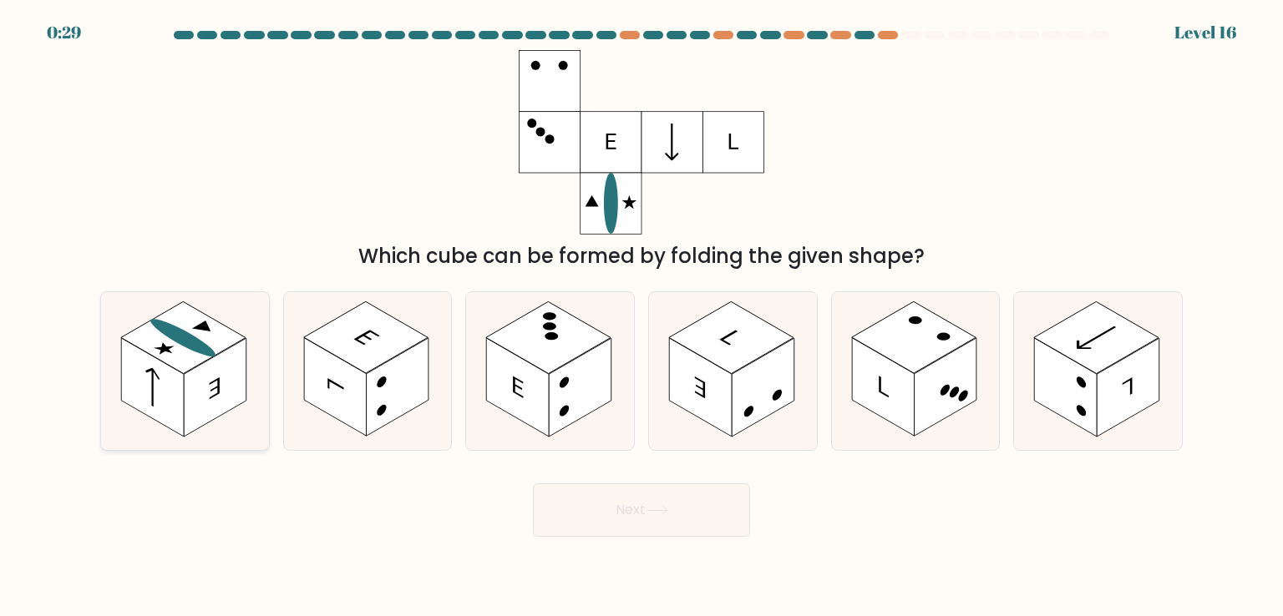
click at [167, 392] on rect at bounding box center [152, 387] width 63 height 99
click at [641, 316] on input "a." at bounding box center [641, 312] width 1 height 8
radio input "true"
click at [651, 505] on button "Next" at bounding box center [641, 509] width 217 height 53
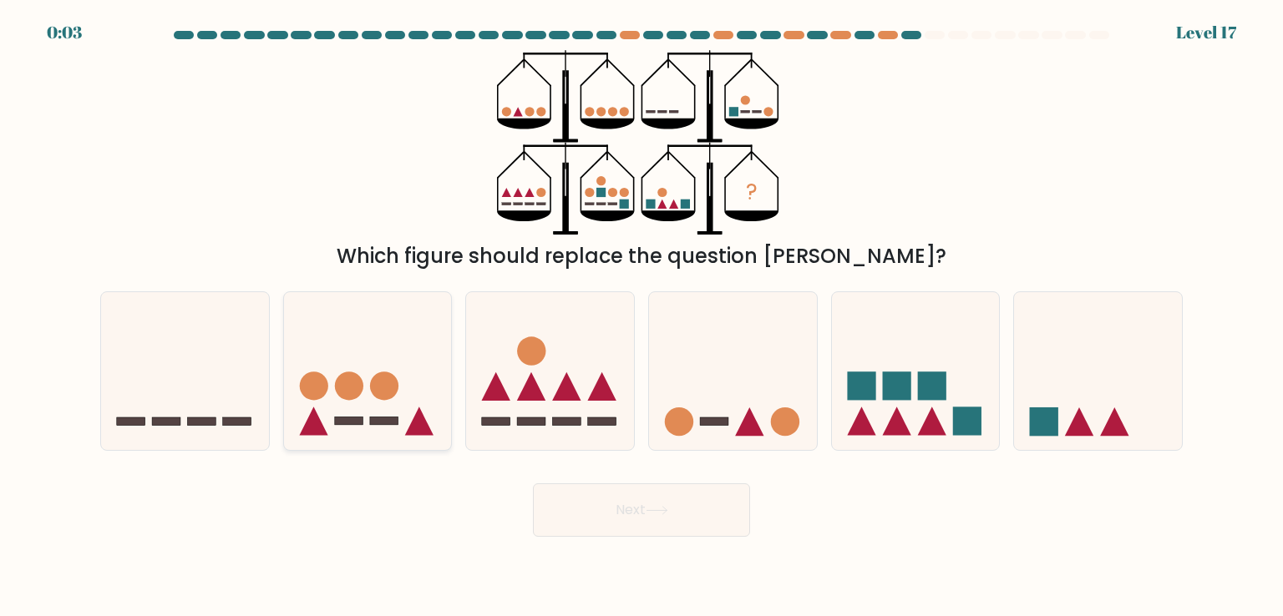
click at [438, 395] on icon at bounding box center [368, 370] width 168 height 139
click at [641, 316] on input "b." at bounding box center [641, 312] width 1 height 8
radio input "true"
click at [621, 524] on button "Next" at bounding box center [641, 509] width 217 height 53
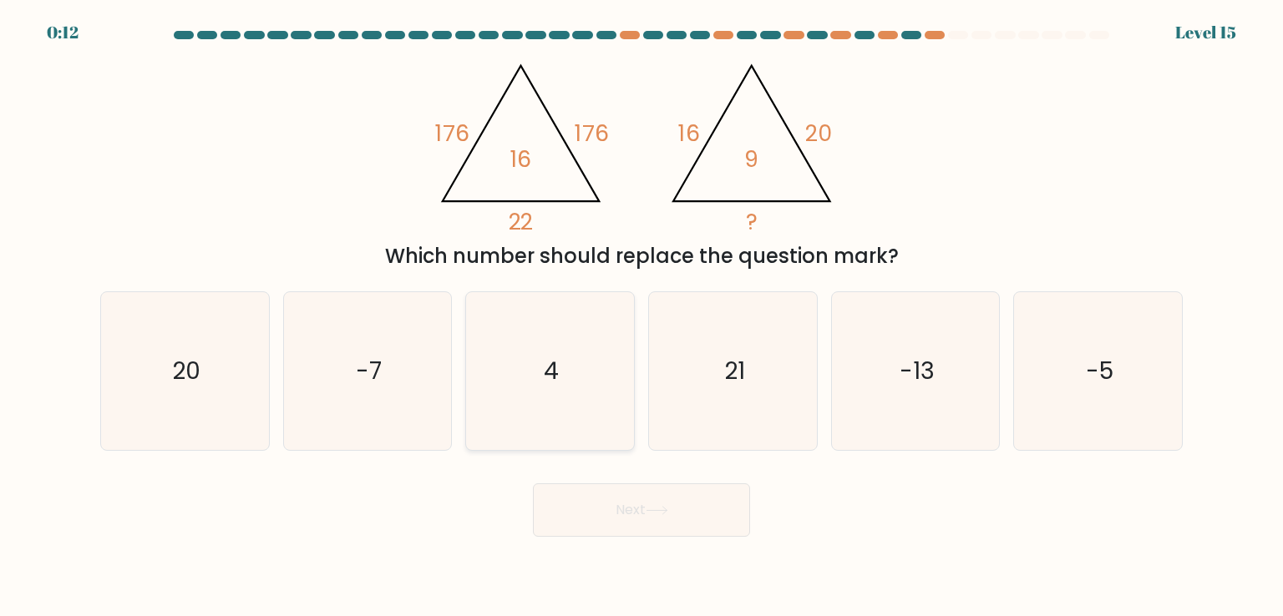
click at [555, 395] on icon "4" at bounding box center [549, 370] width 157 height 157
click at [641, 316] on input "c. 4" at bounding box center [641, 312] width 1 height 8
radio input "true"
click at [672, 524] on button "Next" at bounding box center [641, 509] width 217 height 53
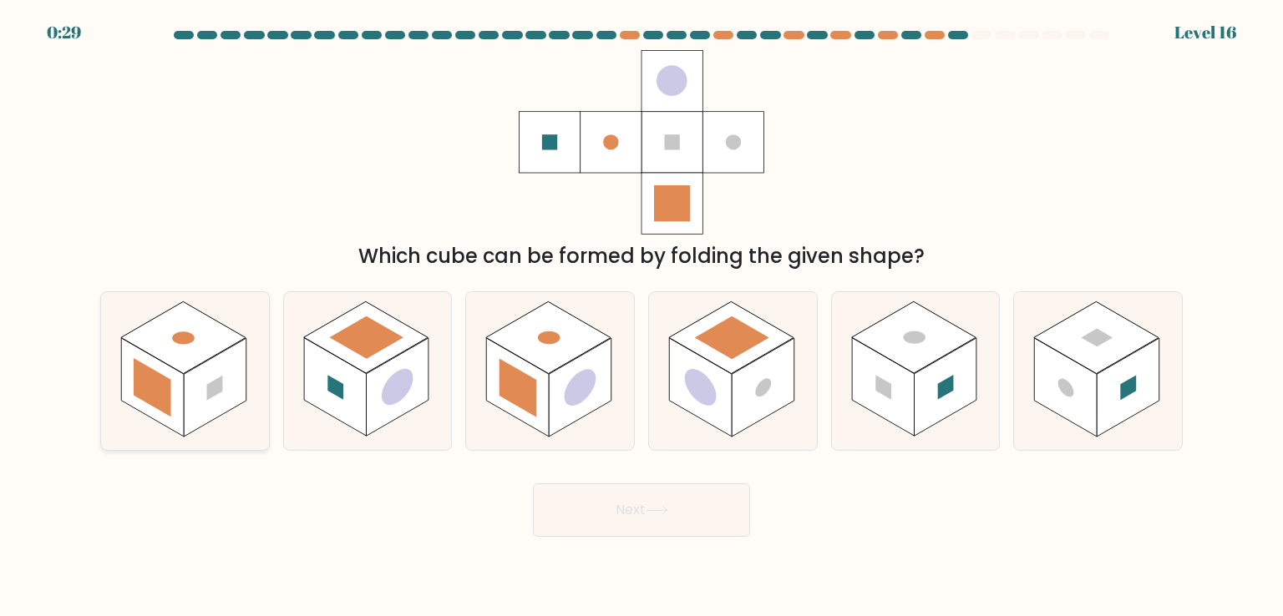
click at [160, 389] on rect at bounding box center [152, 387] width 37 height 58
click at [641, 316] on input "a." at bounding box center [641, 312] width 1 height 8
radio input "true"
click at [681, 524] on button "Next" at bounding box center [641, 509] width 217 height 53
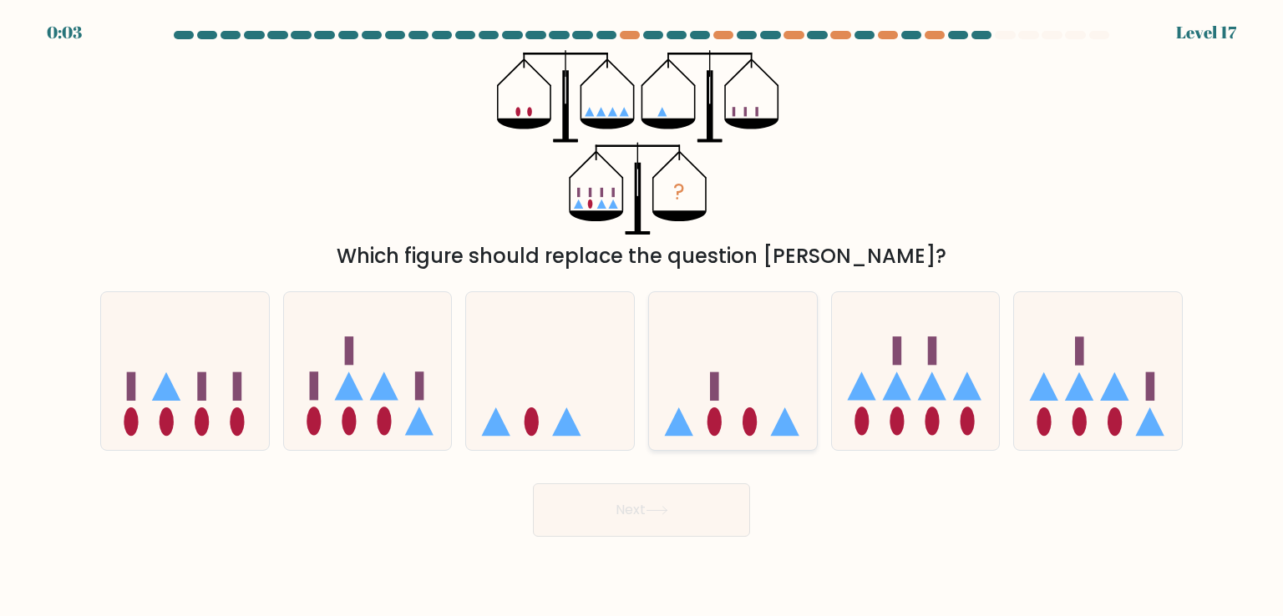
click at [748, 402] on icon at bounding box center [733, 370] width 168 height 139
click at [642, 316] on input "d." at bounding box center [641, 312] width 1 height 8
radio input "true"
click at [688, 519] on button "Next" at bounding box center [641, 509] width 217 height 53
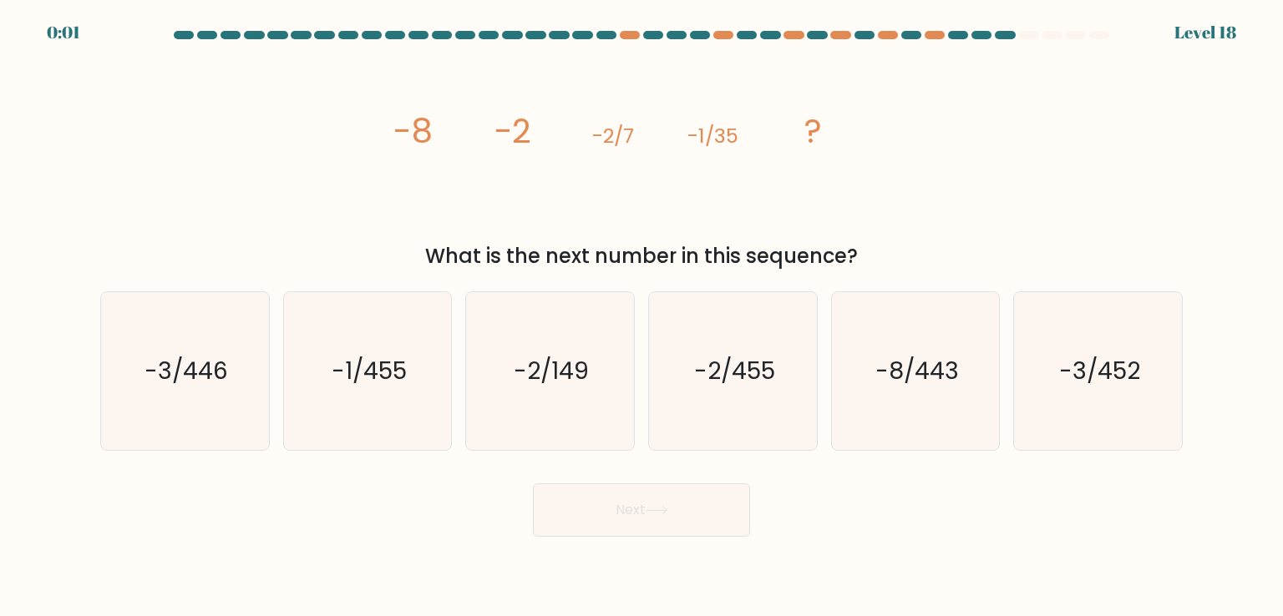
click at [685, 505] on button "Next" at bounding box center [641, 509] width 217 height 53
click at [170, 391] on icon "-3/446" at bounding box center [184, 370] width 157 height 157
click at [641, 316] on input "a. -3/446" at bounding box center [641, 312] width 1 height 8
radio input "true"
click at [538, 392] on icon "-2/149" at bounding box center [549, 370] width 157 height 157
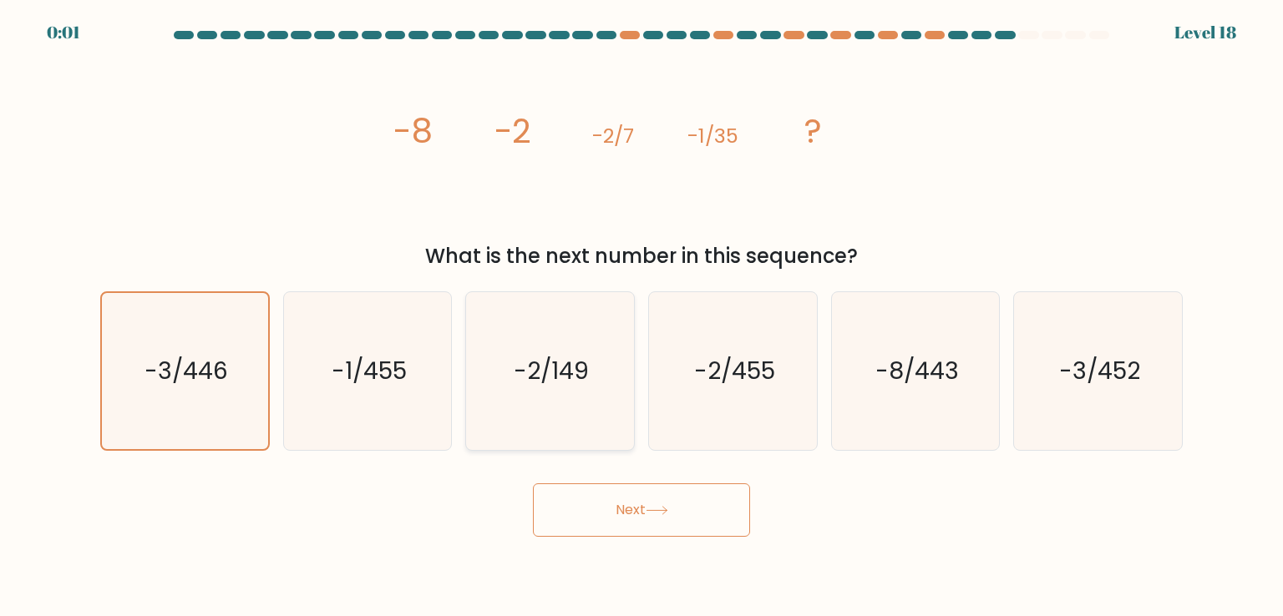
click at [641, 316] on input "c. -2/149" at bounding box center [641, 312] width 1 height 8
radio input "true"
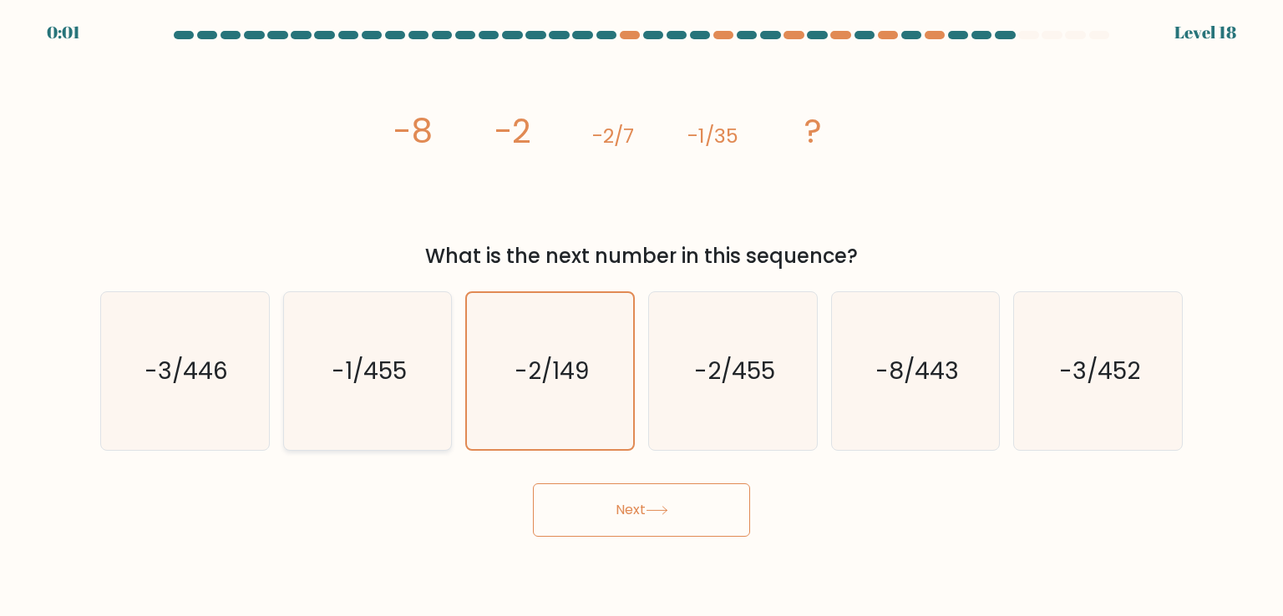
click at [284, 394] on div "-1/455" at bounding box center [368, 370] width 170 height 159
click at [641, 316] on input "b. -1/455" at bounding box center [641, 312] width 1 height 8
radio input "true"
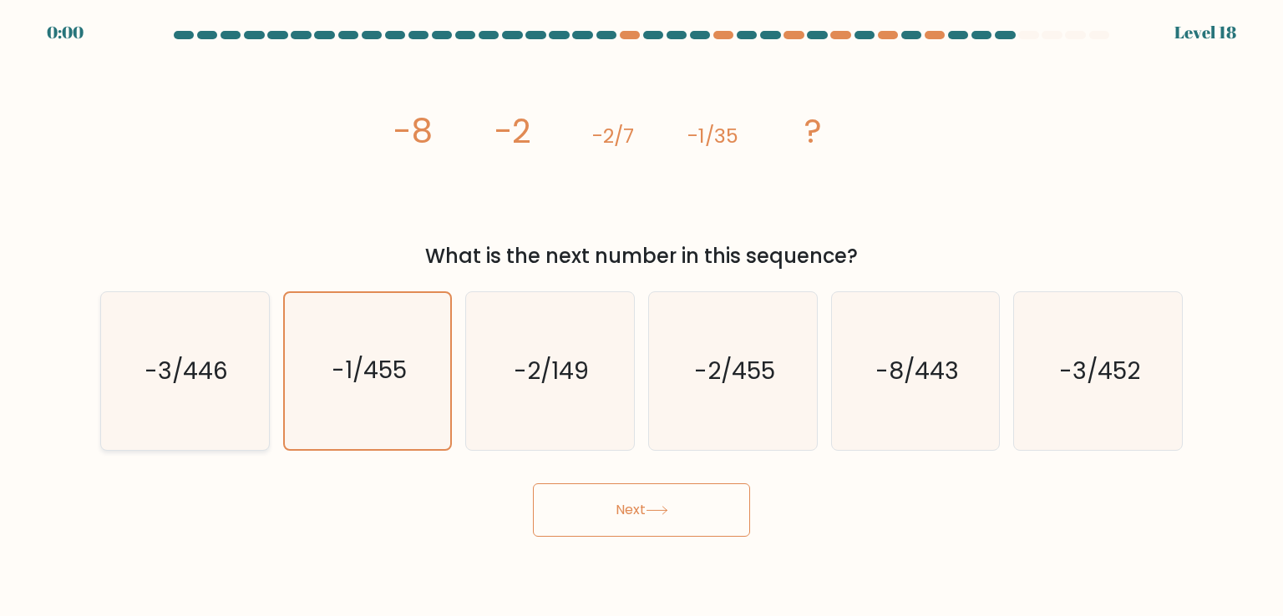
click at [215, 392] on icon "-3/446" at bounding box center [184, 370] width 157 height 157
click at [641, 316] on input "a. -3/446" at bounding box center [641, 312] width 1 height 8
radio input "true"
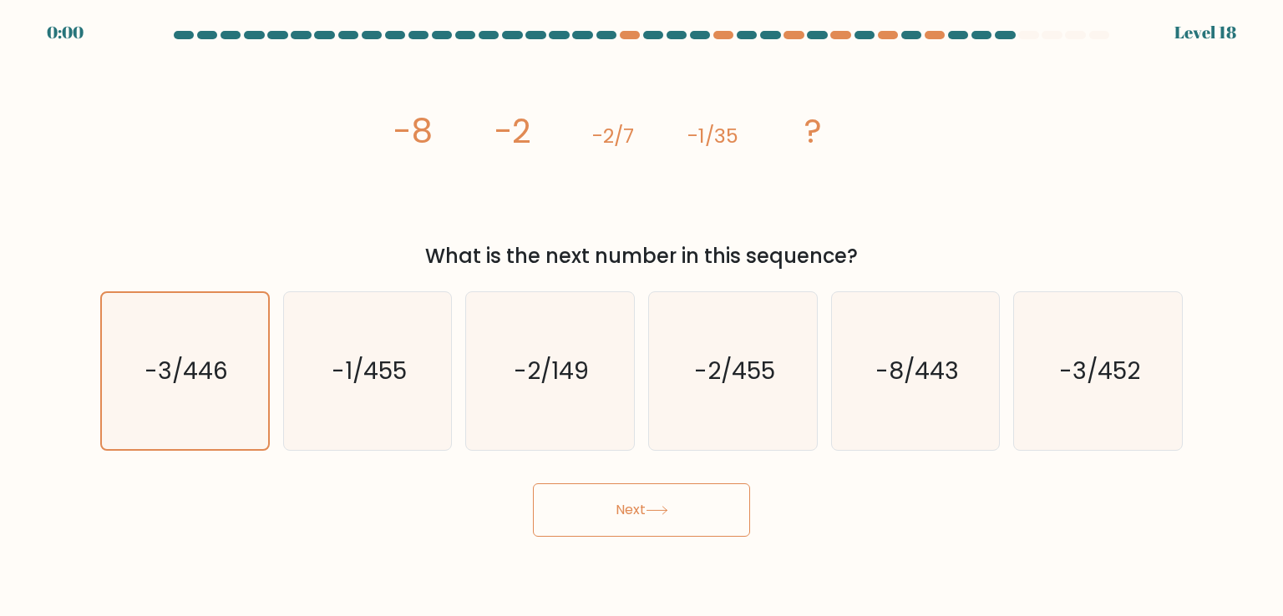
click at [630, 519] on button "Next" at bounding box center [641, 509] width 217 height 53
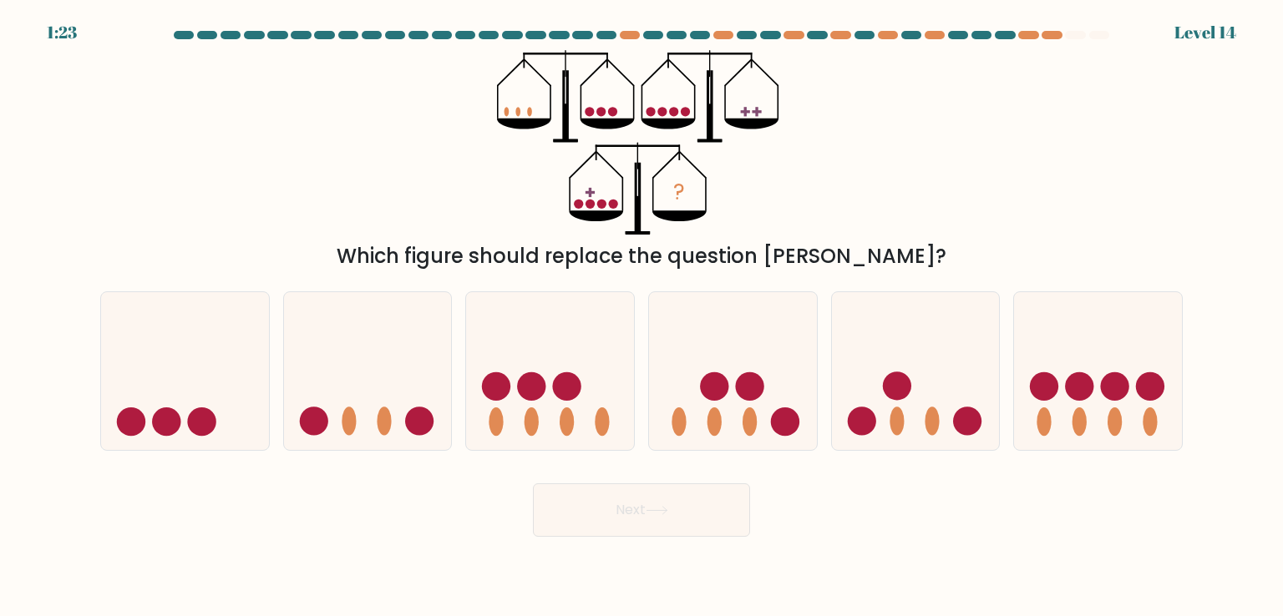
click at [1019, 28] on div "1:23 Level 14" at bounding box center [641, 22] width 1283 height 45
click at [1028, 38] on div at bounding box center [1028, 35] width 20 height 8
click at [1026, 35] on div at bounding box center [1028, 35] width 20 height 8
click at [1056, 34] on div at bounding box center [1051, 35] width 20 height 8
click at [706, 403] on icon at bounding box center [733, 370] width 168 height 139
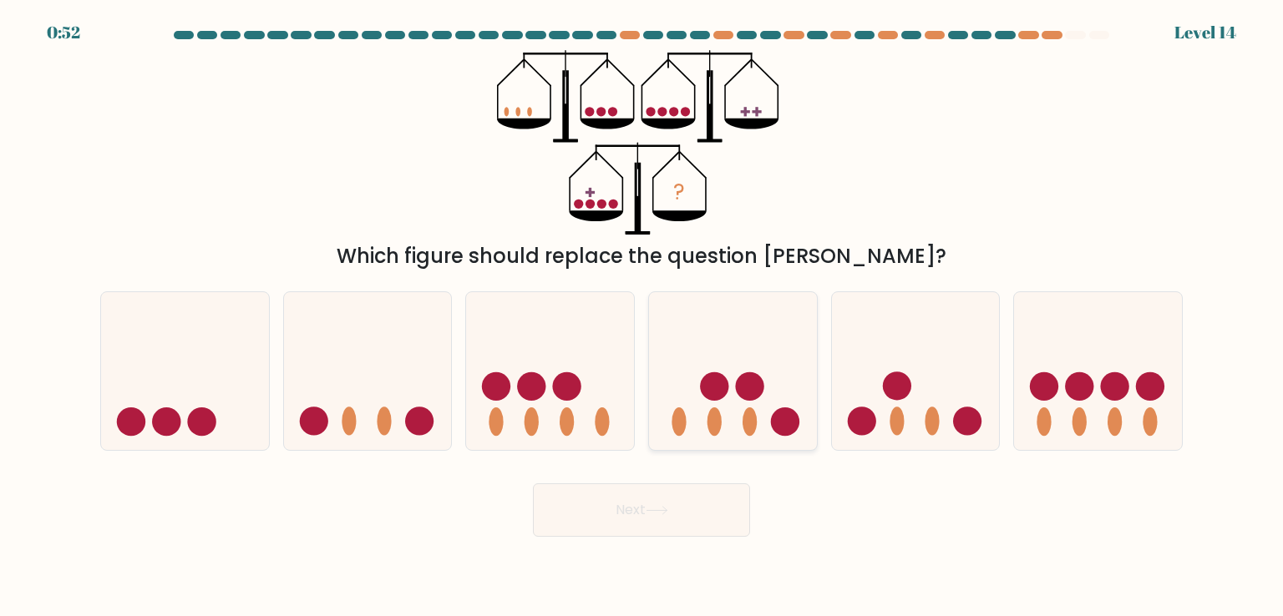
click at [642, 316] on input "d." at bounding box center [641, 312] width 1 height 8
radio input "true"
click at [689, 495] on button "Next" at bounding box center [641, 509] width 217 height 53
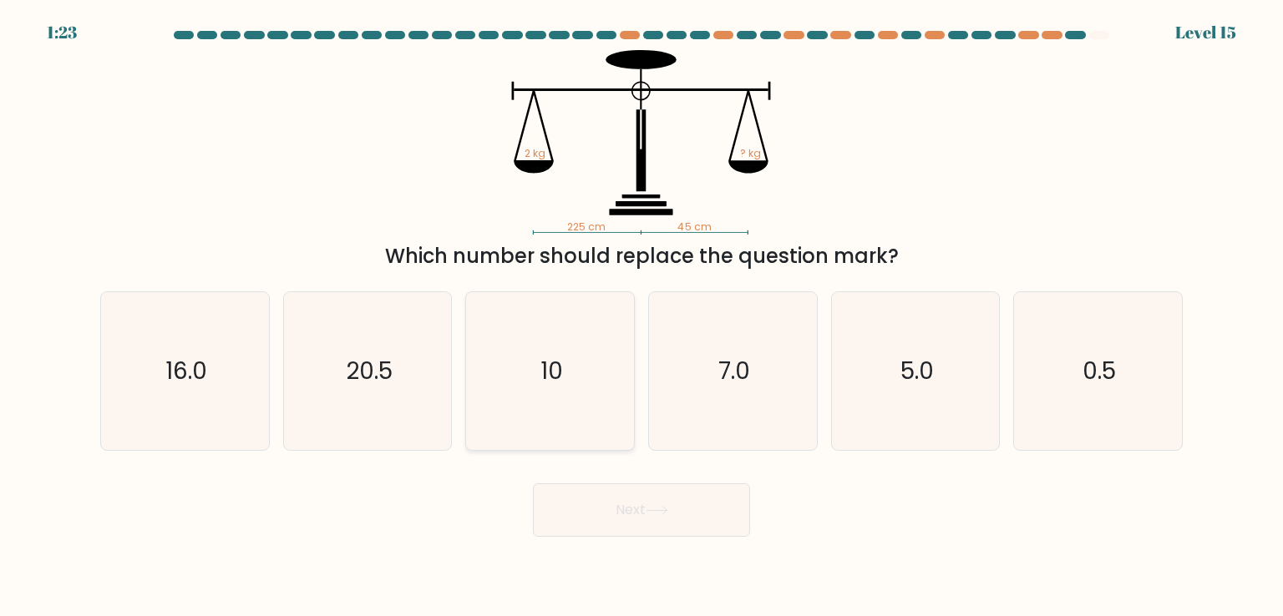
click at [558, 394] on icon "10" at bounding box center [549, 370] width 157 height 157
click at [641, 316] on input "c. 10" at bounding box center [641, 312] width 1 height 8
radio input "true"
click at [652, 519] on button "Next" at bounding box center [641, 509] width 217 height 53
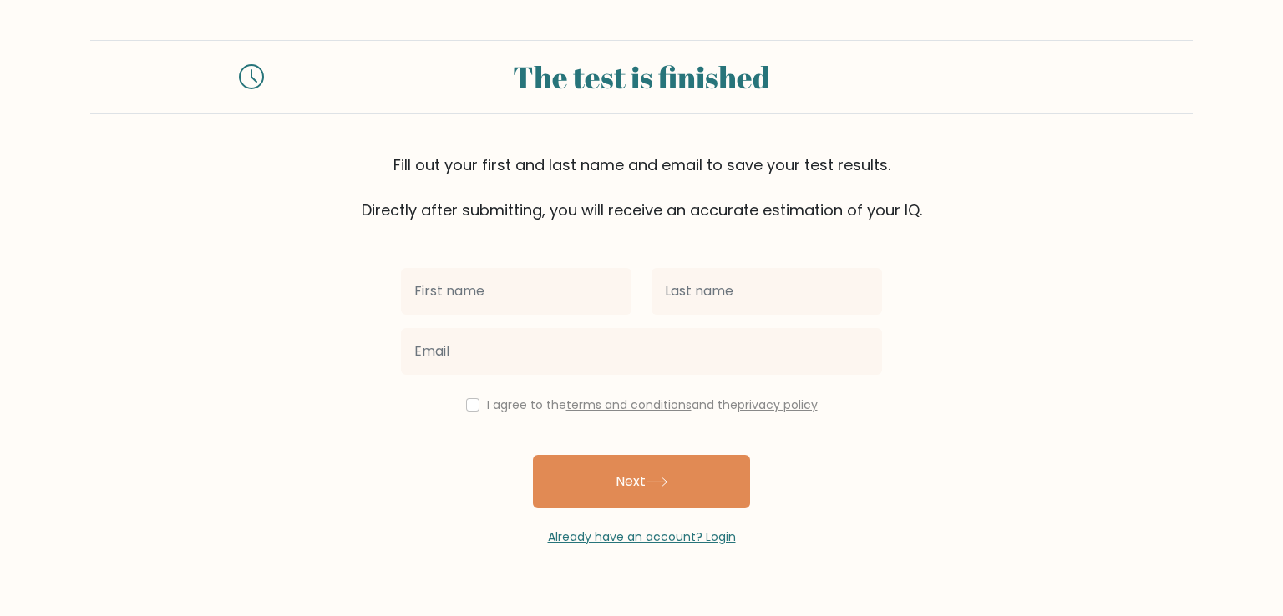
click at [522, 286] on input "text" at bounding box center [516, 291] width 230 height 47
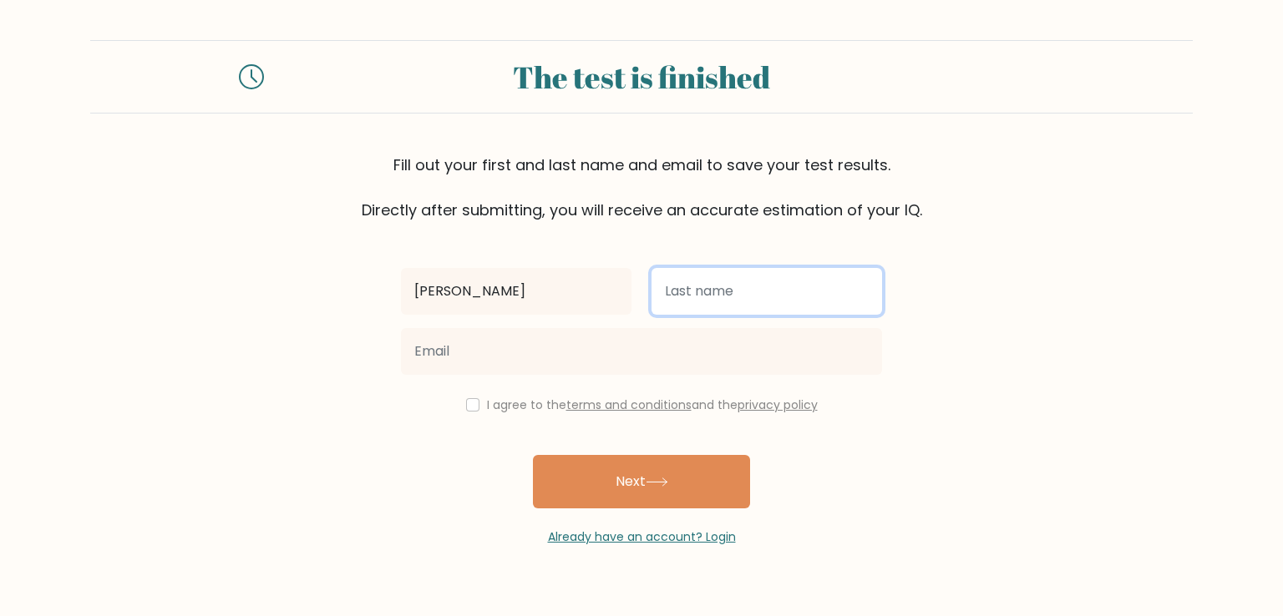
click at [702, 293] on input "text" at bounding box center [766, 291] width 230 height 47
click at [691, 291] on input "text" at bounding box center [766, 291] width 230 height 47
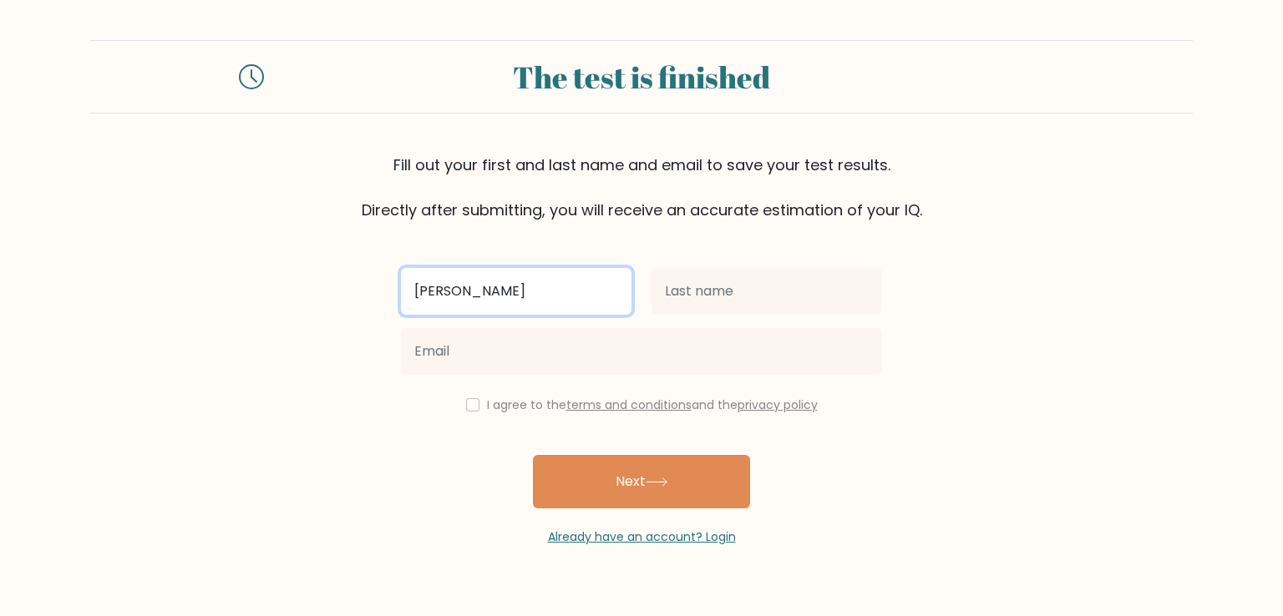
click at [500, 273] on input "Tharun M" at bounding box center [516, 291] width 230 height 47
type input "[PERSON_NAME]"
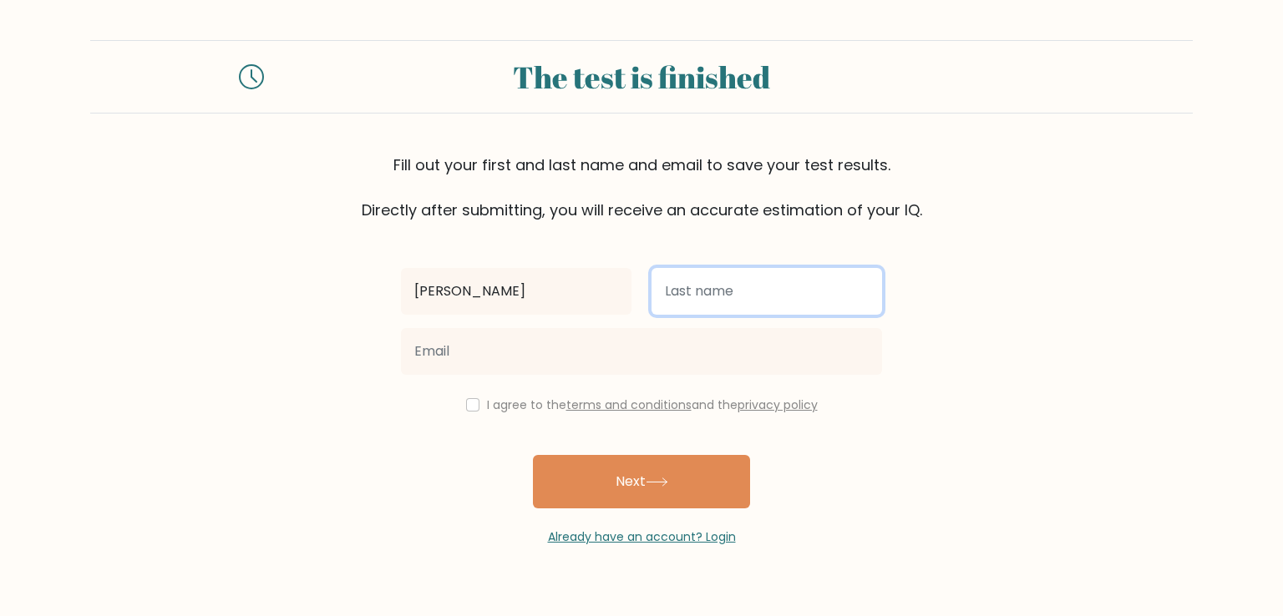
click at [690, 290] on input "text" at bounding box center [766, 291] width 230 height 47
type input "M"
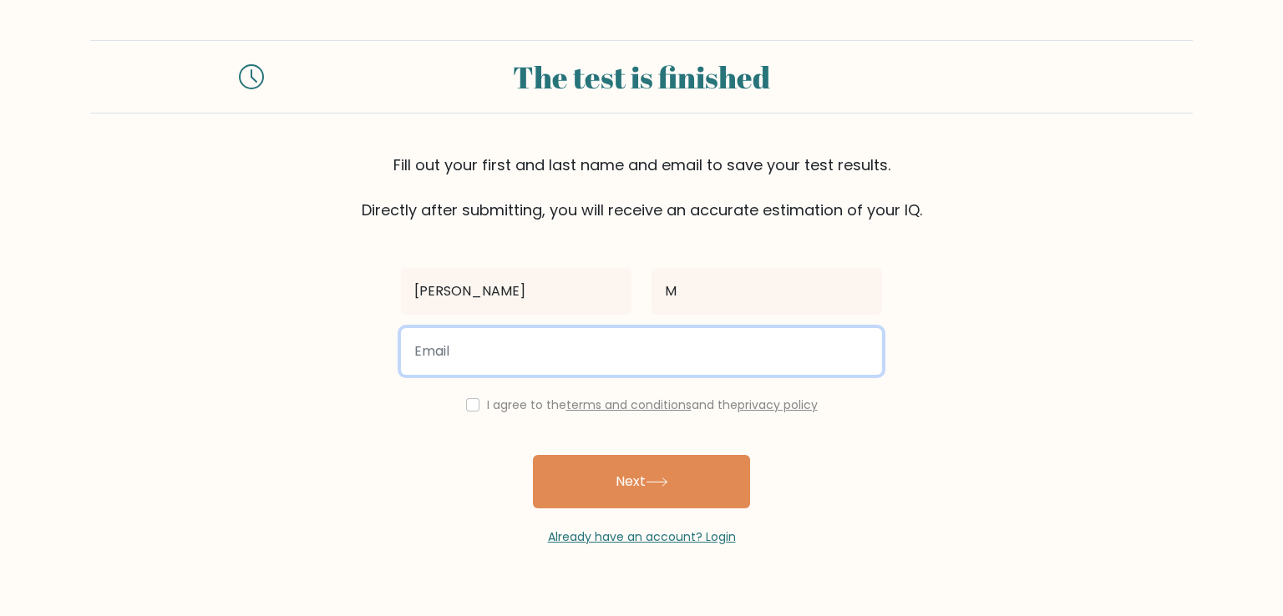
click at [671, 360] on input "email" at bounding box center [641, 351] width 481 height 47
type input "m.tharun.marimuthu@gmail.com"
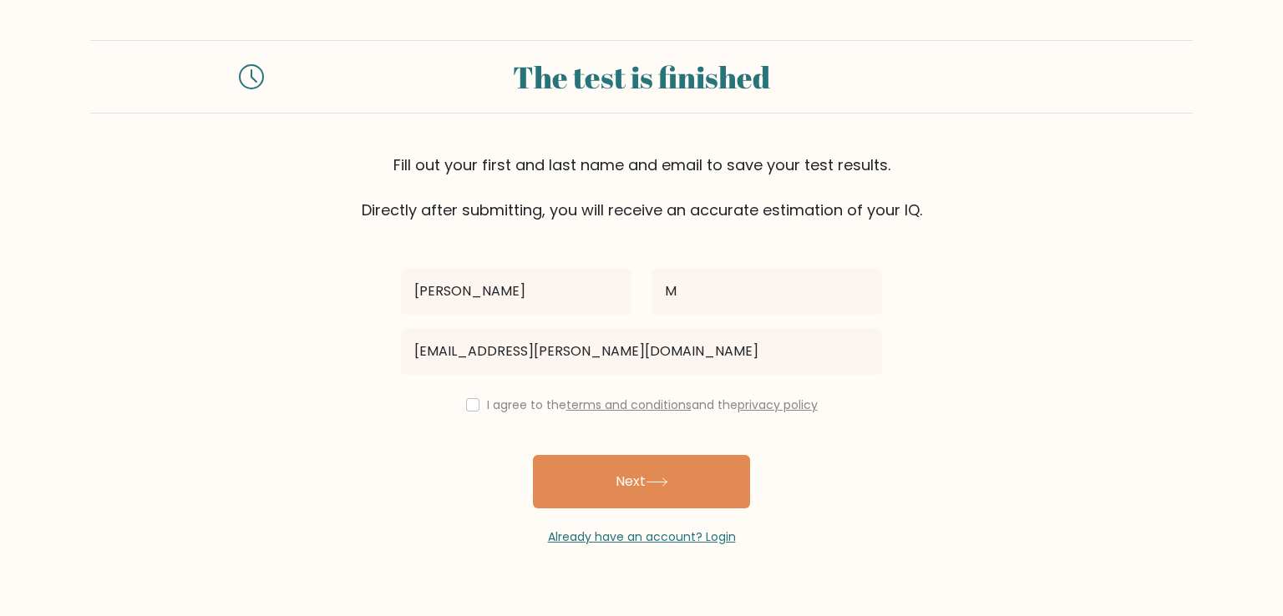
click at [454, 400] on div "I agree to the terms and conditions and the privacy policy" at bounding box center [641, 405] width 501 height 20
click at [466, 402] on input "checkbox" at bounding box center [472, 404] width 13 height 13
checkbox input "true"
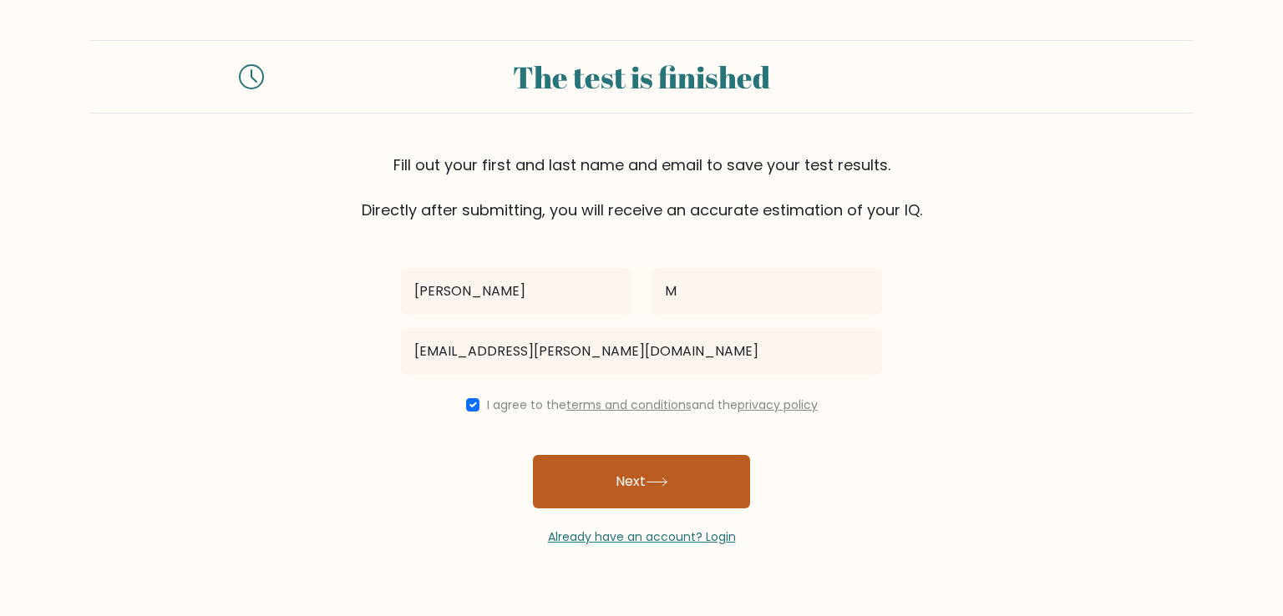
click at [609, 470] on button "Next" at bounding box center [641, 481] width 217 height 53
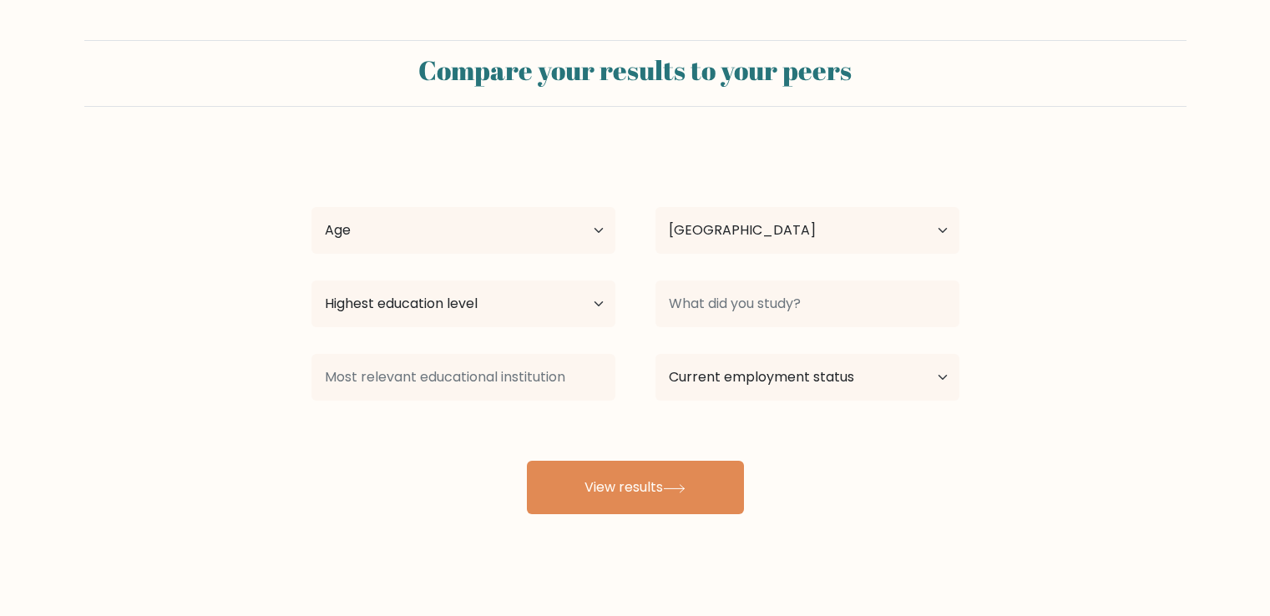
select select "IN"
click at [495, 223] on select "Age Under [DEMOGRAPHIC_DATA] [DEMOGRAPHIC_DATA] [DEMOGRAPHIC_DATA] [DEMOGRAPHIC…" at bounding box center [463, 230] width 304 height 47
select select "min_18"
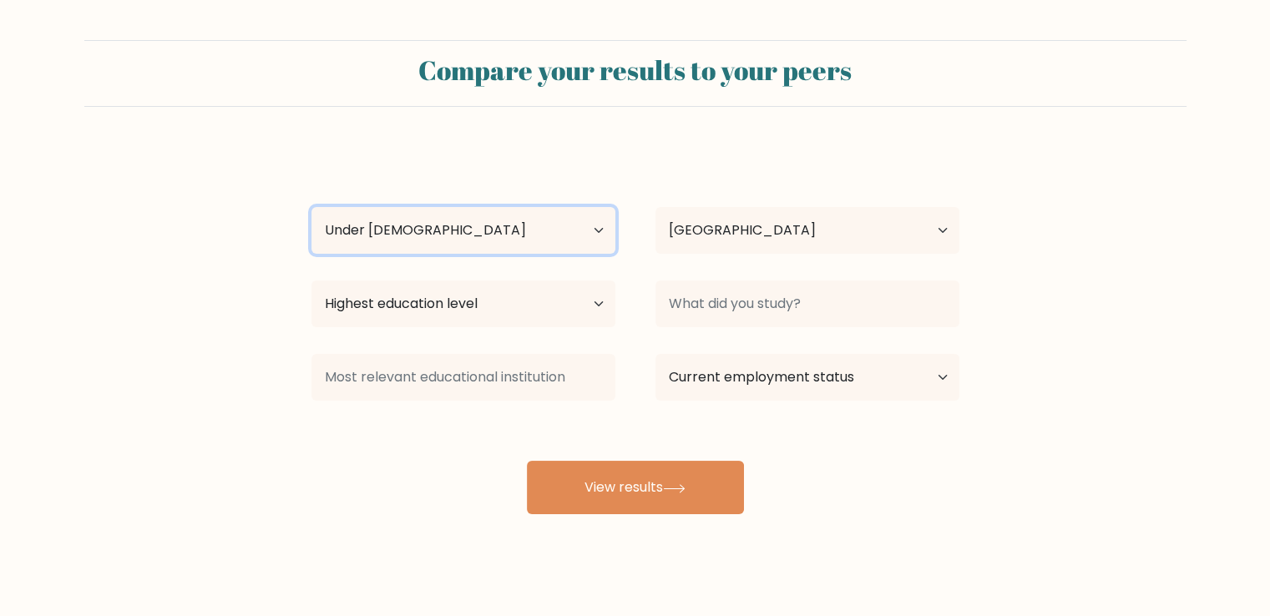
click at [311, 207] on select "Age Under 18 years old 18-24 years old 25-34 years old 35-44 years old 45-54 ye…" at bounding box center [463, 230] width 304 height 47
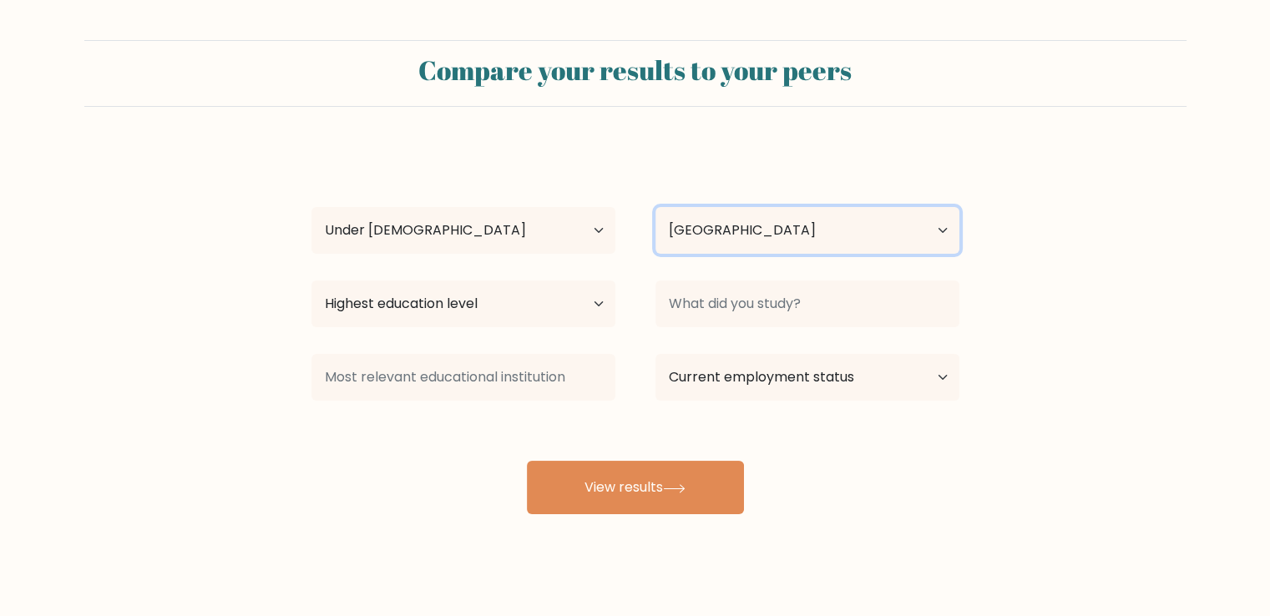
click at [772, 231] on select "Country Afghanistan Albania Algeria American Samoa Andorra Angola Anguilla Anta…" at bounding box center [808, 230] width 304 height 47
click at [678, 153] on div "Tharun M Age Under 18 years old 18-24 years old 25-34 years old 35-44 years old…" at bounding box center [635, 330] width 668 height 367
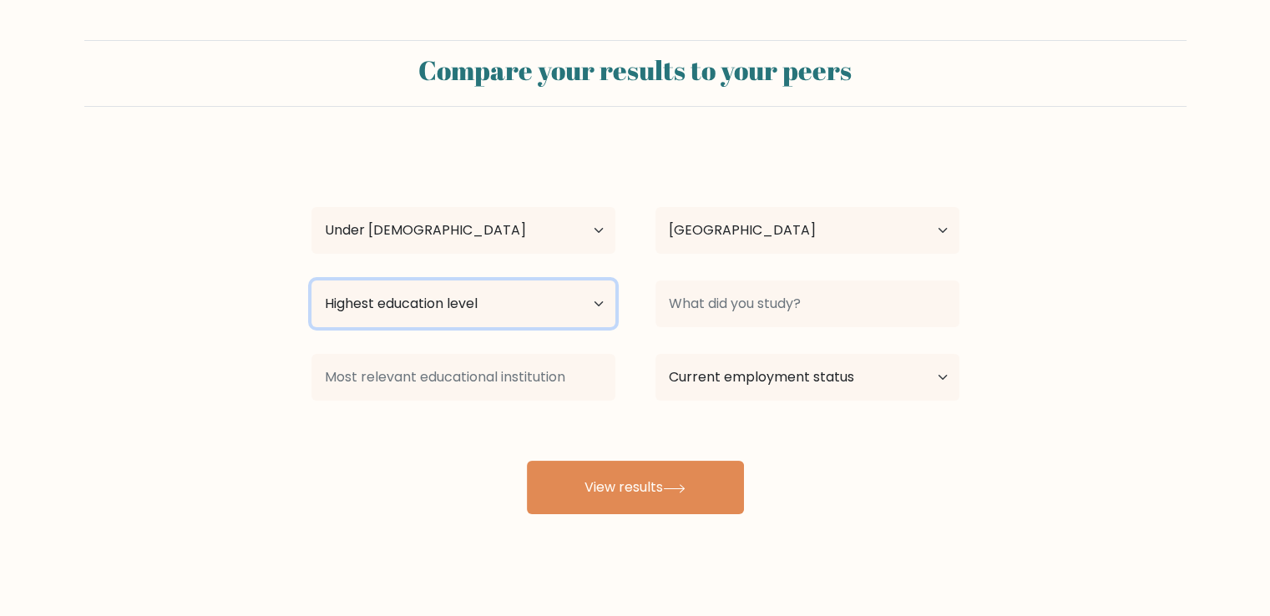
click at [502, 311] on select "Highest education level No schooling Primary Lower Secondary Upper Secondary Oc…" at bounding box center [463, 304] width 304 height 47
click at [311, 281] on select "Highest education level No schooling Primary Lower Secondary Upper Secondary Oc…" at bounding box center [463, 304] width 304 height 47
drag, startPoint x: 544, startPoint y: 303, endPoint x: 515, endPoint y: 321, distance: 34.5
click at [544, 303] on select "Highest education level No schooling Primary Lower Secondary Upper Secondary Oc…" at bounding box center [463, 304] width 304 height 47
select select "lower_secondary"
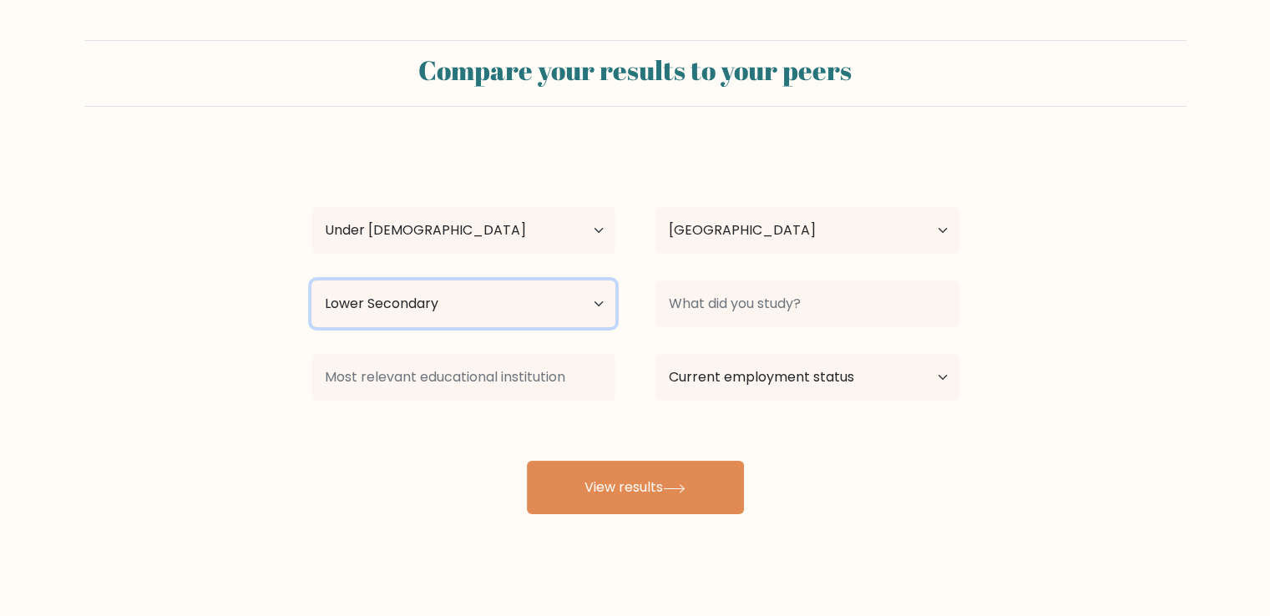
click at [311, 281] on select "Highest education level No schooling Primary Lower Secondary Upper Secondary Oc…" at bounding box center [463, 304] width 304 height 47
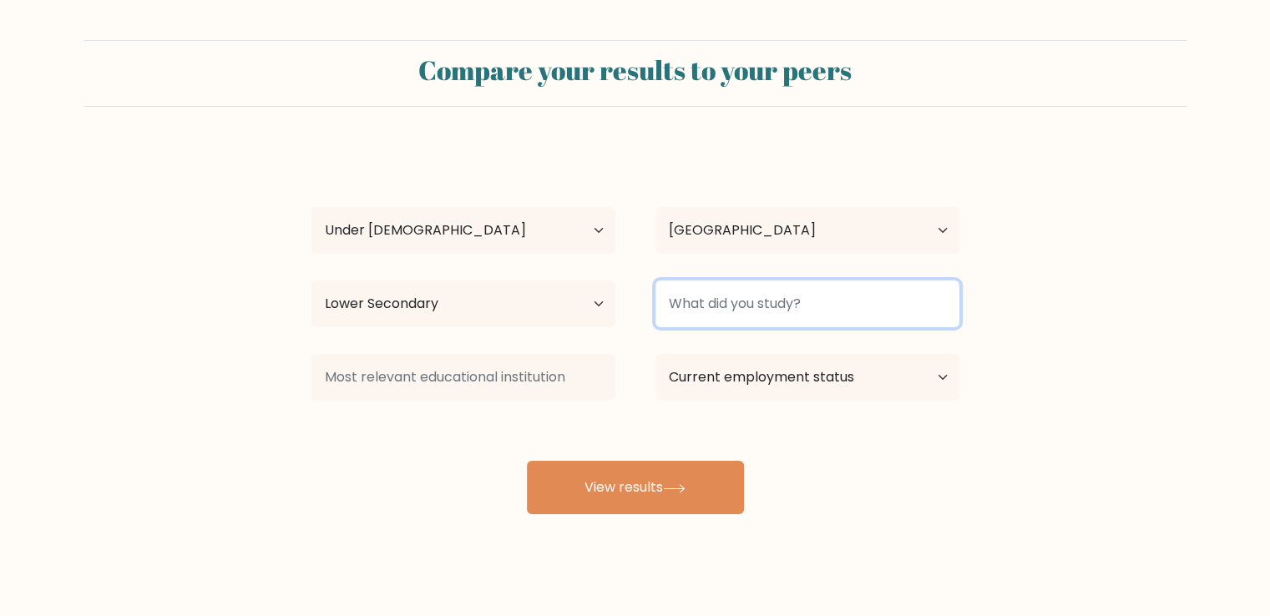
click at [695, 304] on input at bounding box center [808, 304] width 304 height 47
click at [788, 305] on input "10th grade" at bounding box center [808, 304] width 304 height 47
type input "10th grade"
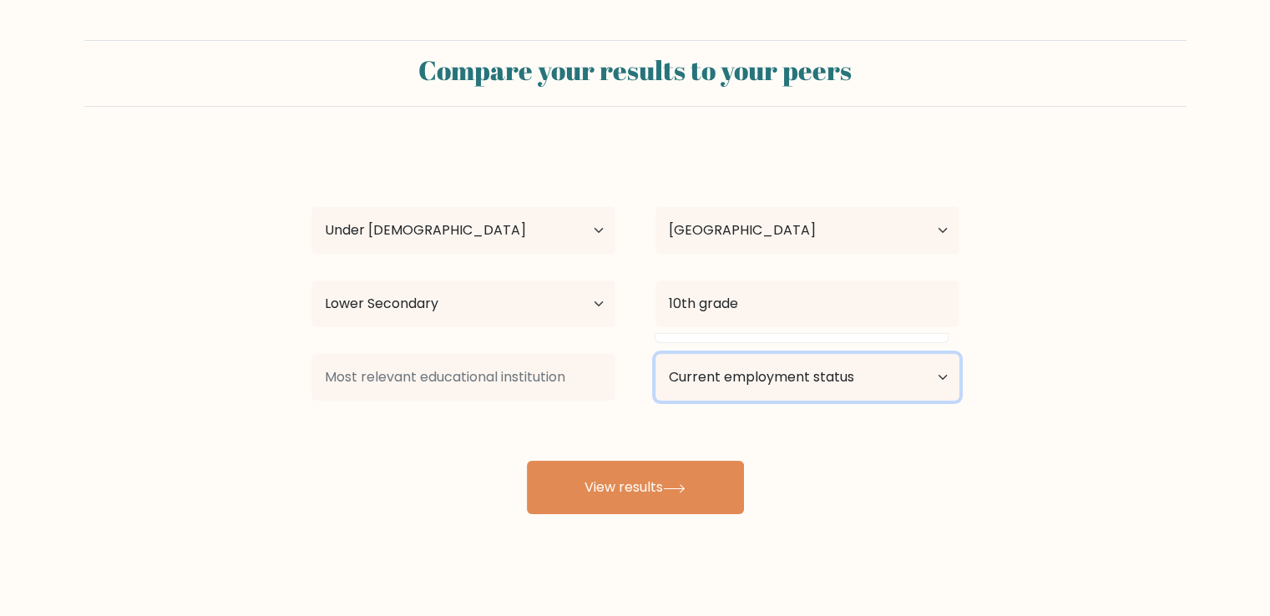
click at [792, 375] on select "Current employment status Employed Student Retired Other / prefer not to answer" at bounding box center [808, 377] width 304 height 47
select select "student"
click at [656, 354] on select "Current employment status Employed Student Retired Other / prefer not to answer" at bounding box center [808, 377] width 304 height 47
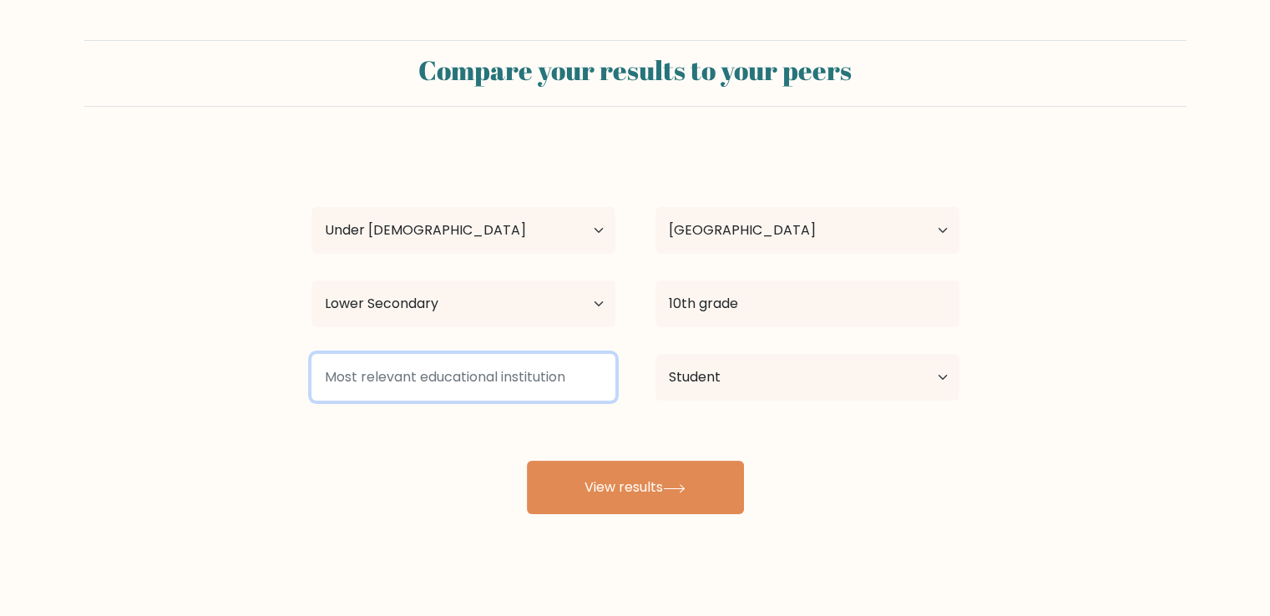
click at [512, 368] on input at bounding box center [463, 377] width 304 height 47
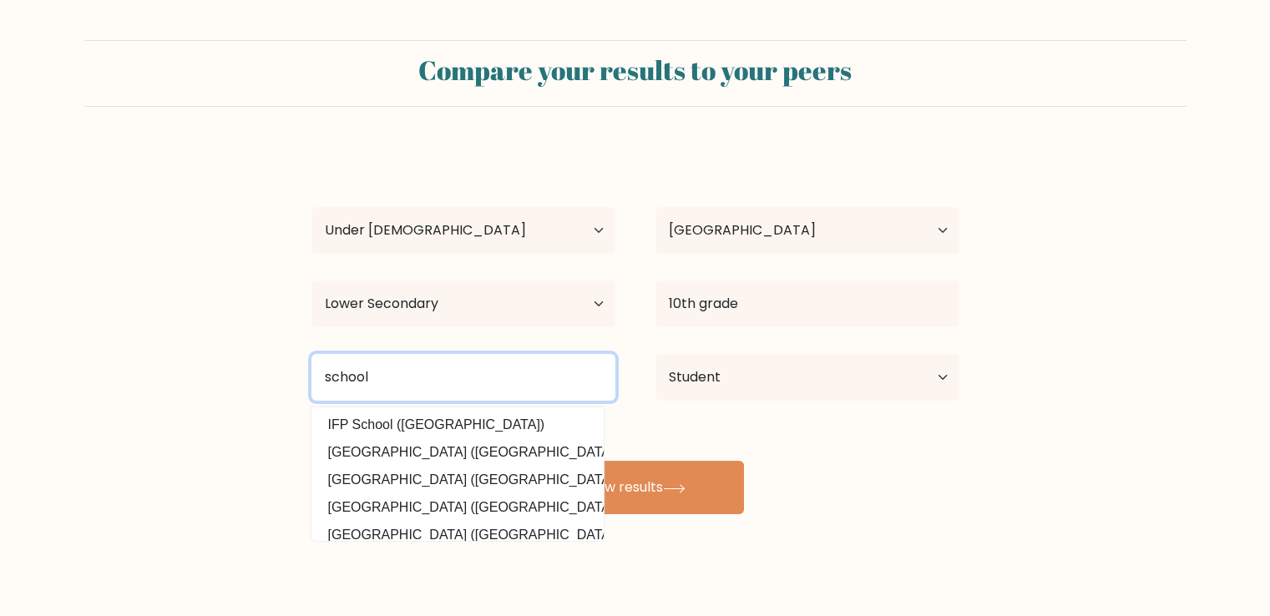
scroll to position [150, 0]
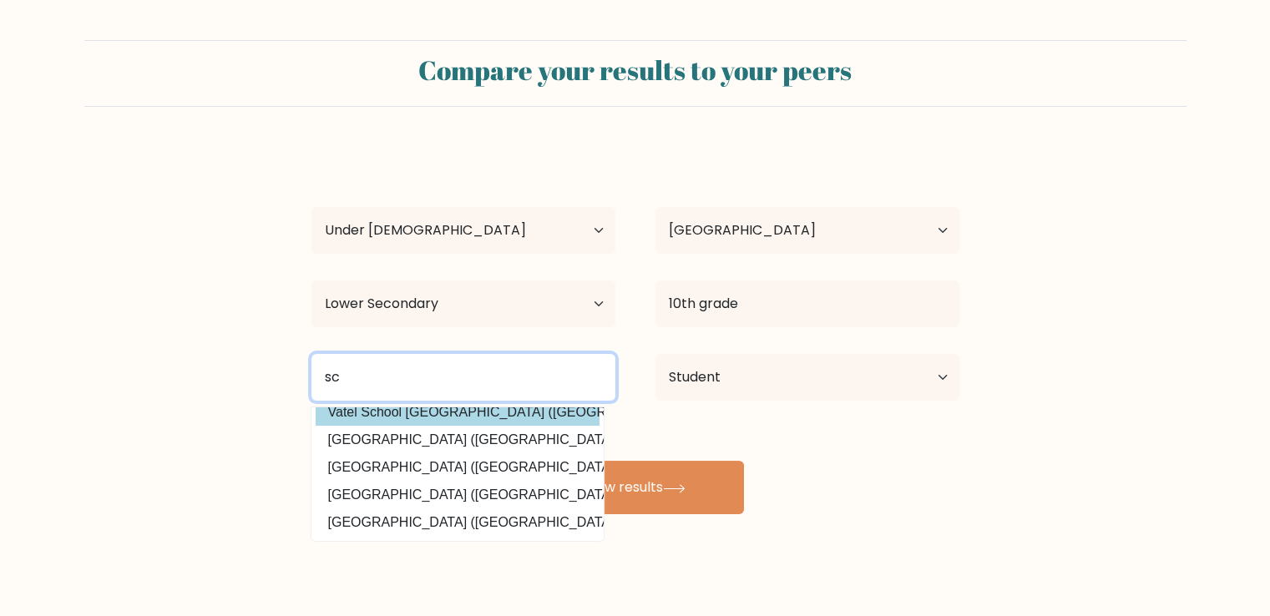
type input "s"
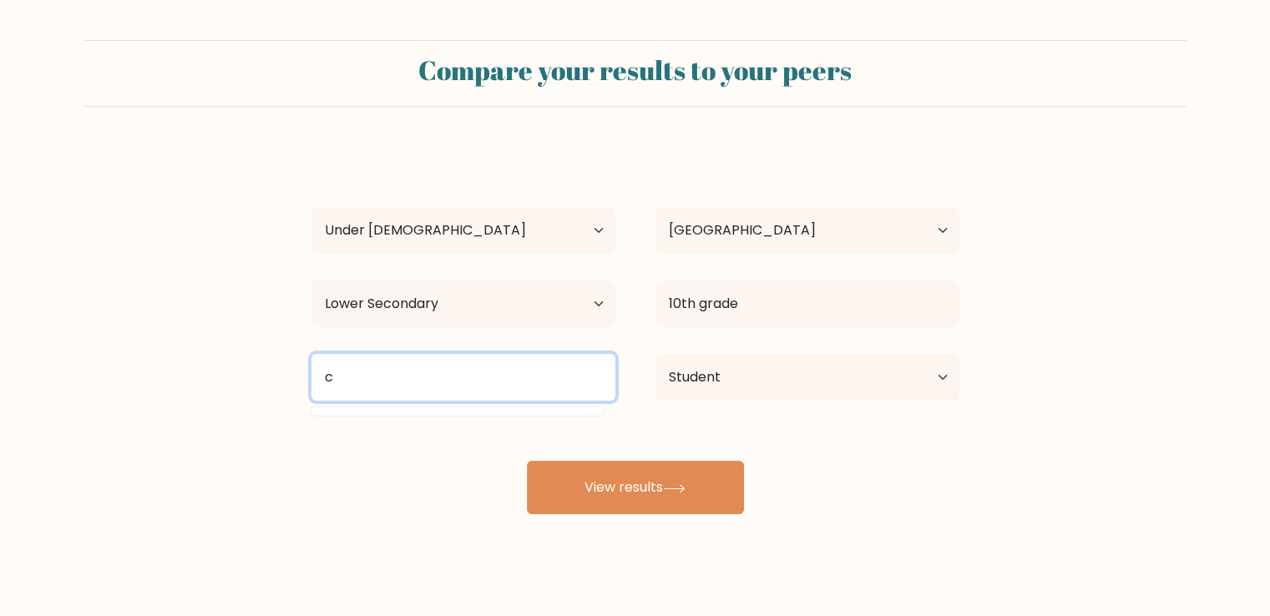
scroll to position [0, 0]
type input "c"
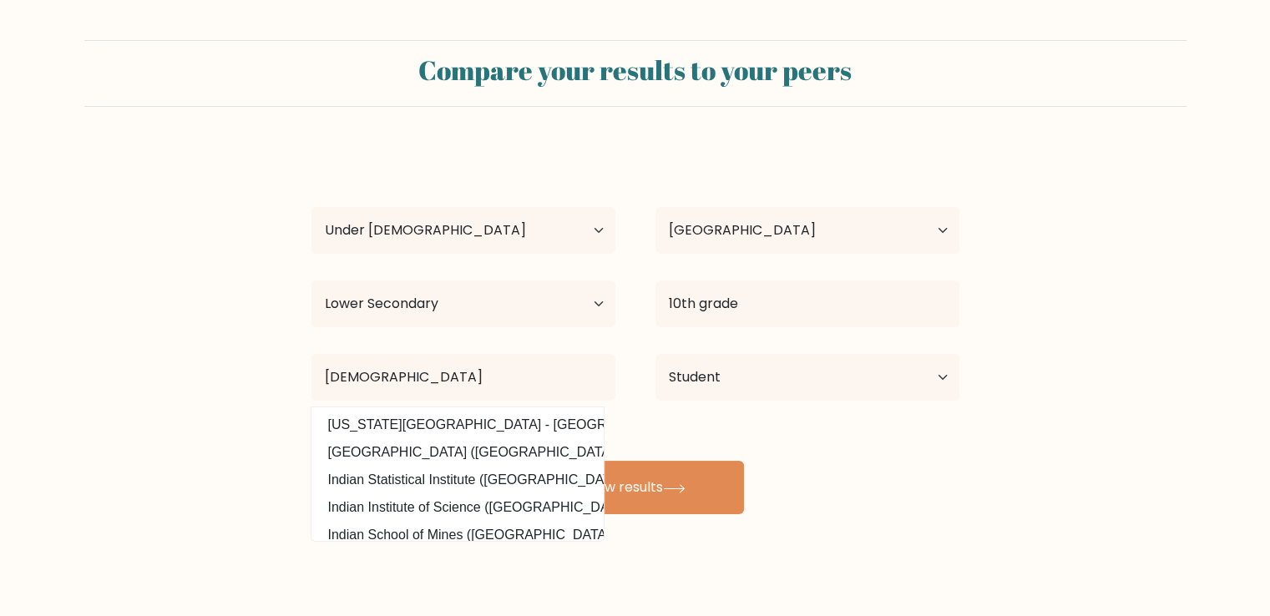
click at [711, 432] on div "Tharun M Age Under 18 years old 18-24 years old 25-34 years old 35-44 years old…" at bounding box center [635, 330] width 668 height 367
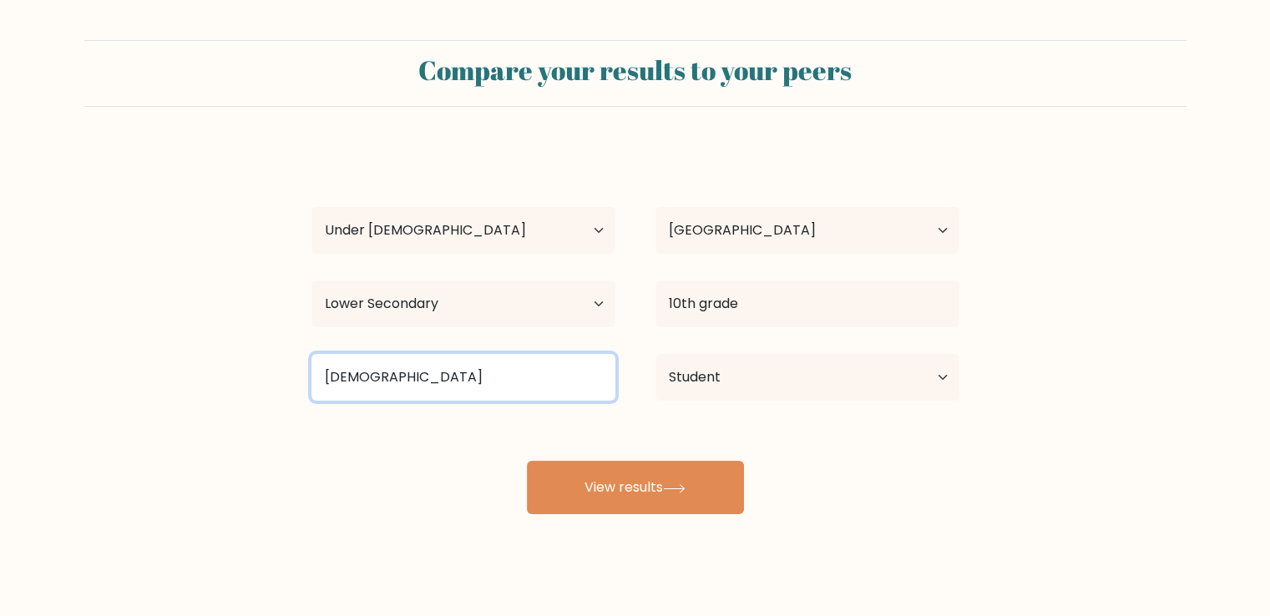
click at [465, 375] on input "indian" at bounding box center [463, 377] width 304 height 47
type input "i"
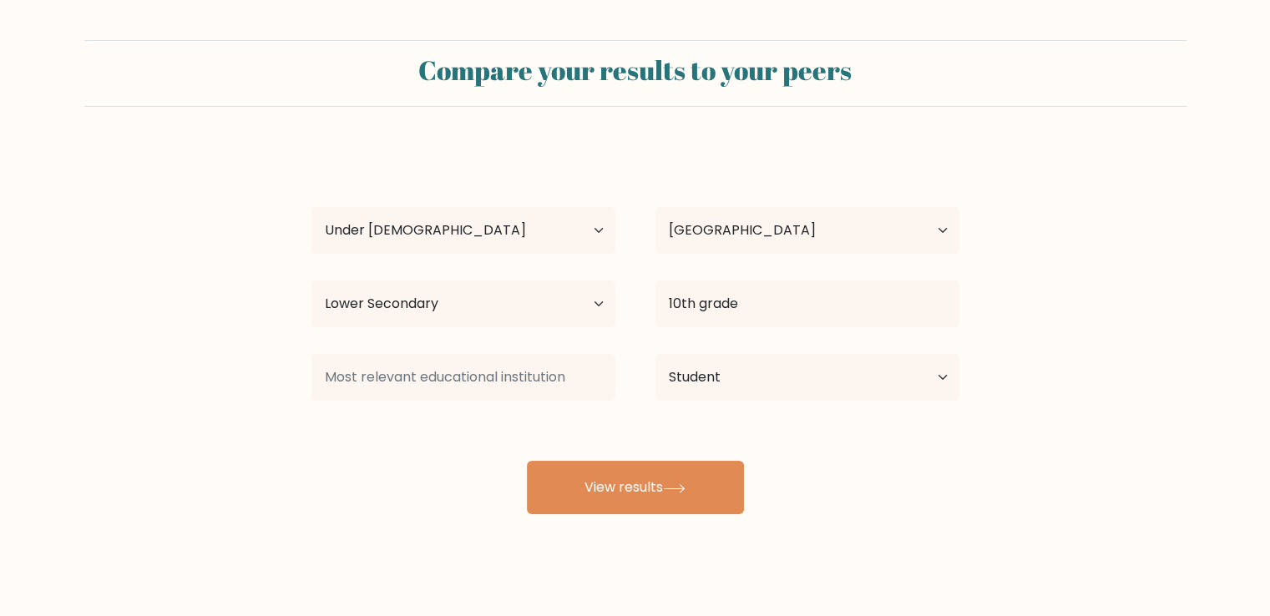
click at [331, 443] on div "Tharun M Age Under 18 years old 18-24 years old 25-34 years old 35-44 years old…" at bounding box center [635, 330] width 668 height 367
click at [549, 318] on select "Highest education level No schooling Primary Lower Secondary Upper Secondary Oc…" at bounding box center [463, 304] width 304 height 47
click at [311, 281] on select "Highest education level No schooling Primary Lower Secondary Upper Secondary Oc…" at bounding box center [463, 304] width 304 height 47
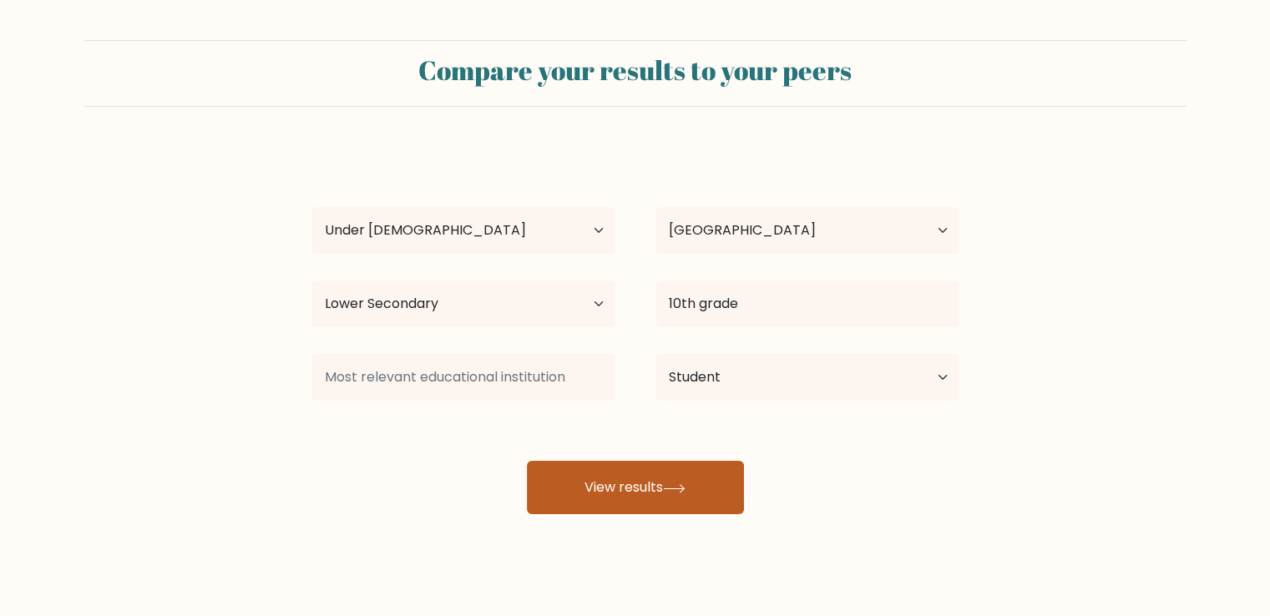
click at [608, 493] on button "View results" at bounding box center [635, 487] width 217 height 53
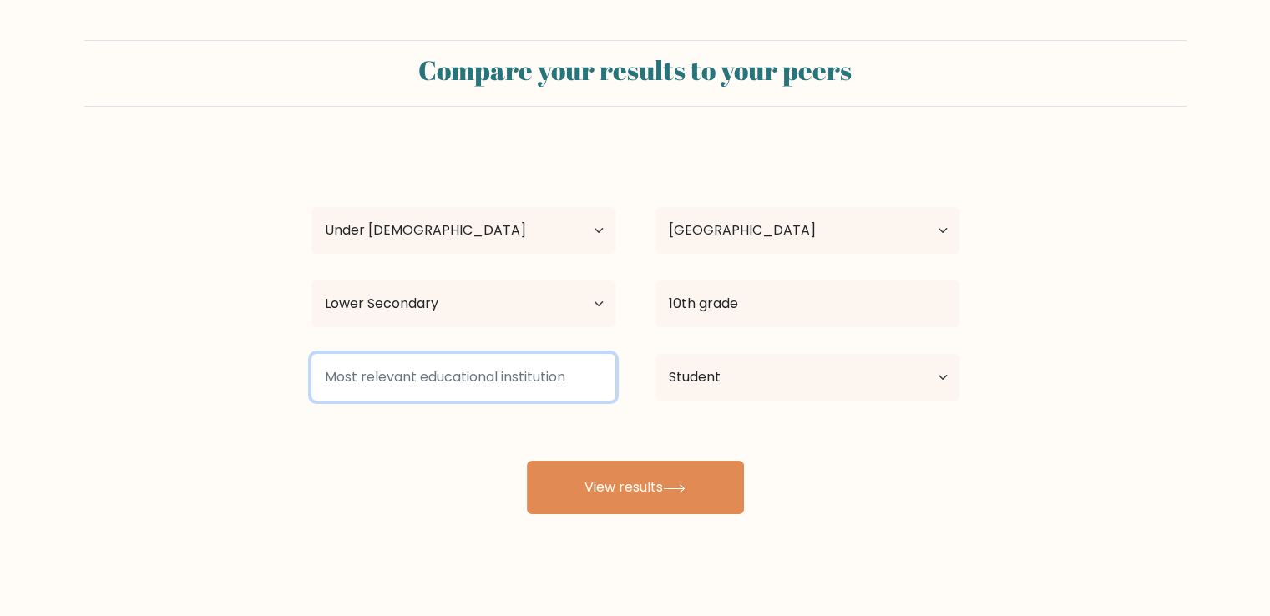
click at [475, 365] on input at bounding box center [463, 377] width 304 height 47
type input "s"
type input "h"
type input "school"
click at [527, 461] on button "View results" at bounding box center [635, 487] width 217 height 53
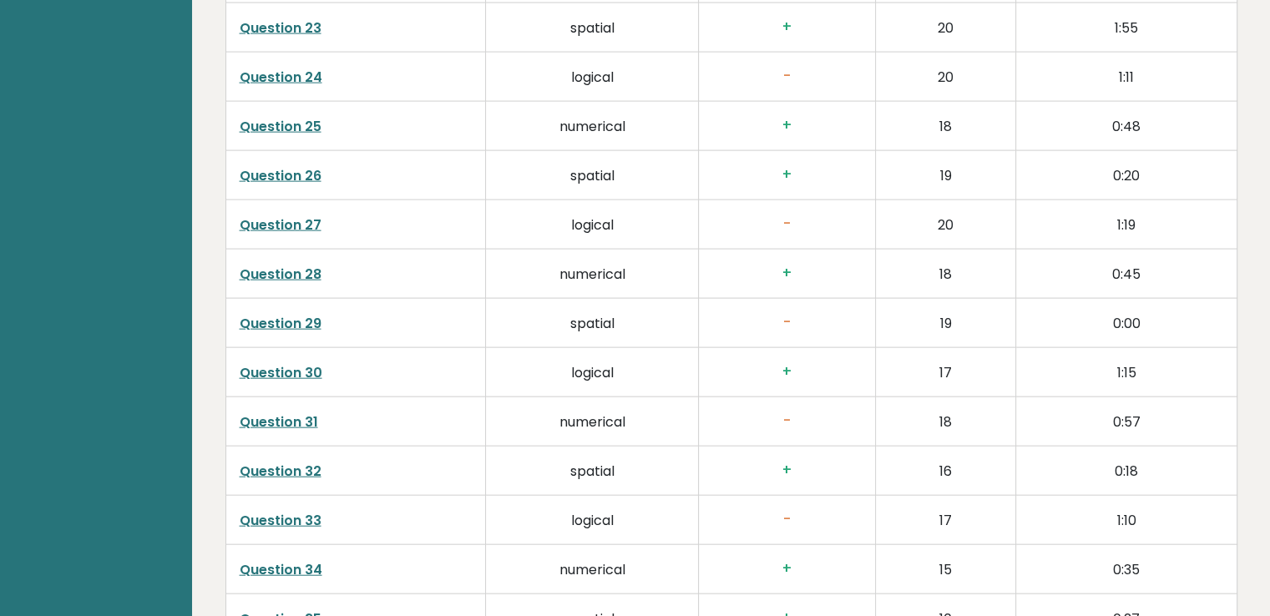
scroll to position [4259, 0]
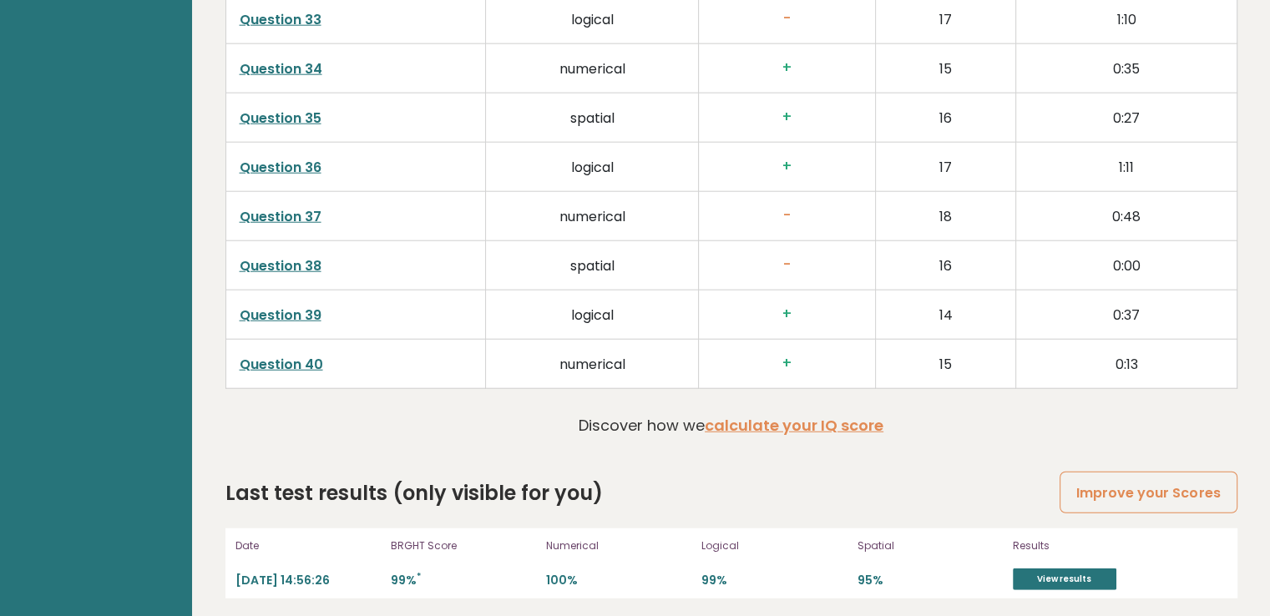
click at [785, 207] on h3 "-" at bounding box center [786, 216] width 149 height 18
click at [591, 212] on td "numerical" at bounding box center [592, 215] width 213 height 49
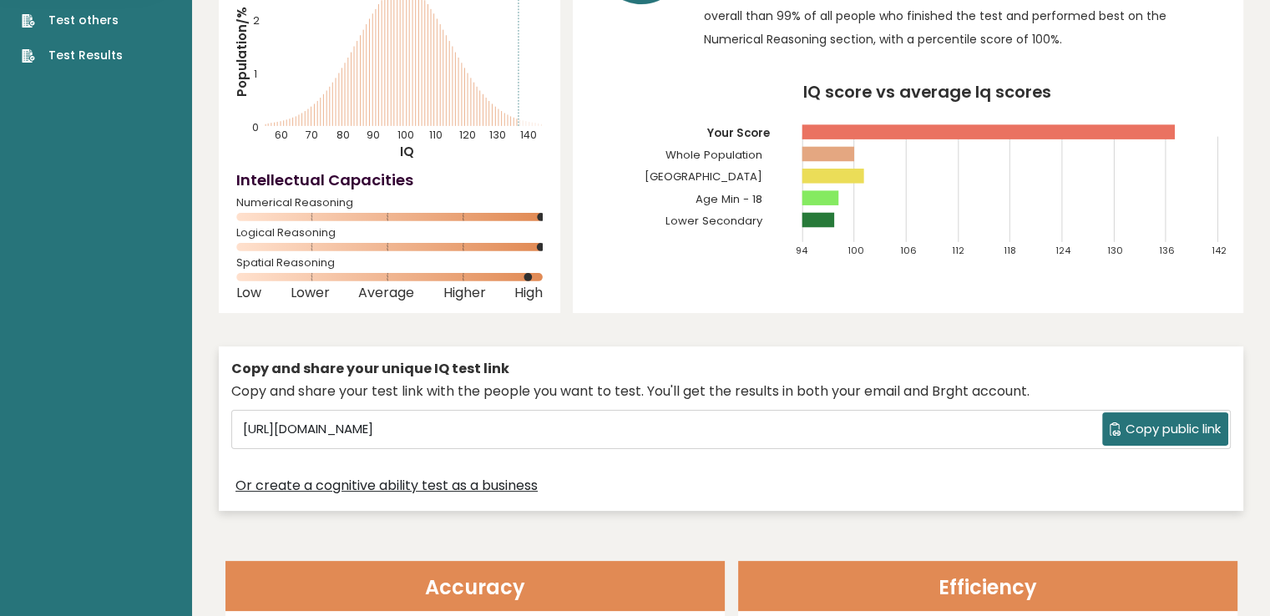
scroll to position [0, 0]
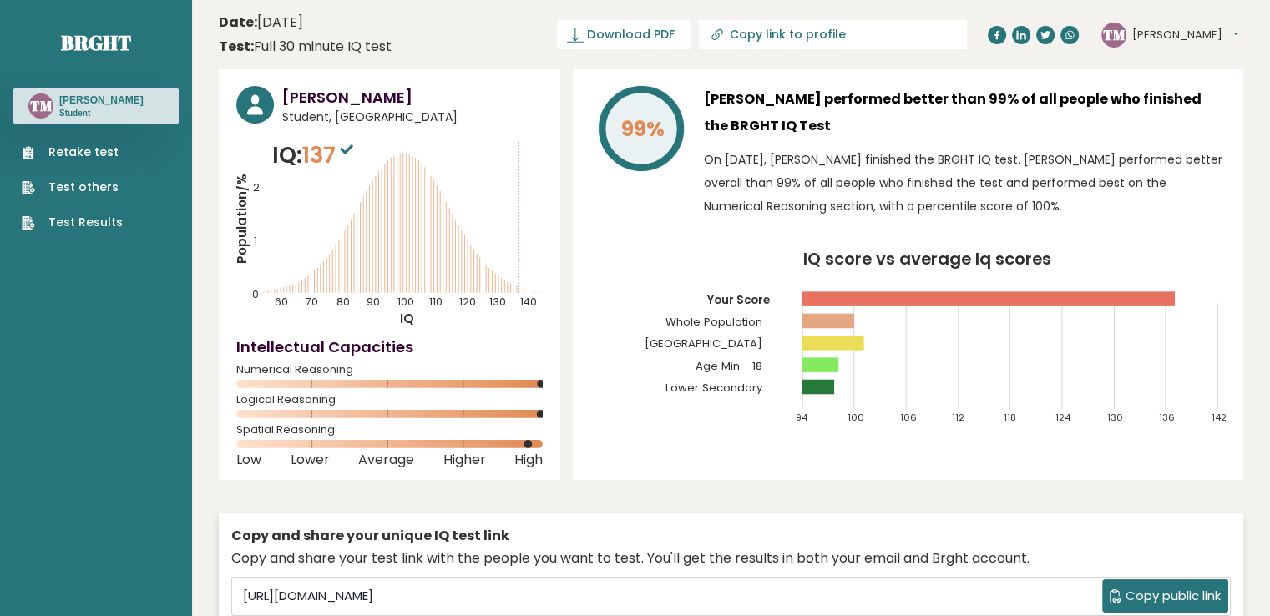
click at [311, 149] on span "137" at bounding box center [329, 154] width 55 height 31
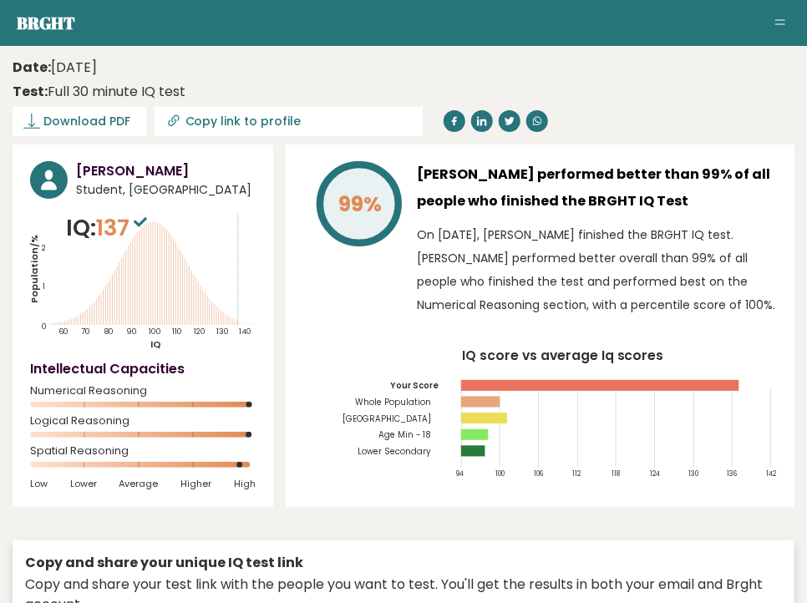
drag, startPoint x: 122, startPoint y: 224, endPoint x: 95, endPoint y: 231, distance: 27.8
click at [706, 108] on header "Date: [DATE] Test: Full 30 minute IQ test Download PDF Downloading... Downloadi…" at bounding box center [404, 94] width 782 height 83
